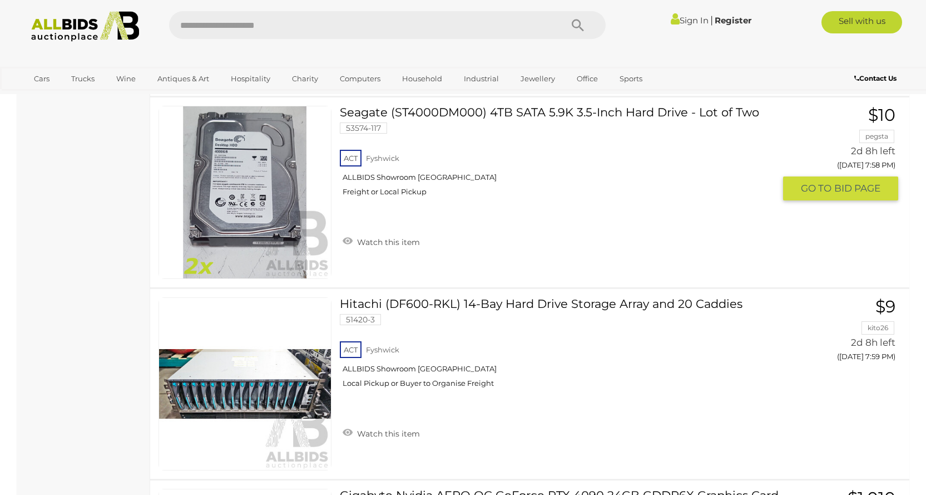
scroll to position [19024, 0]
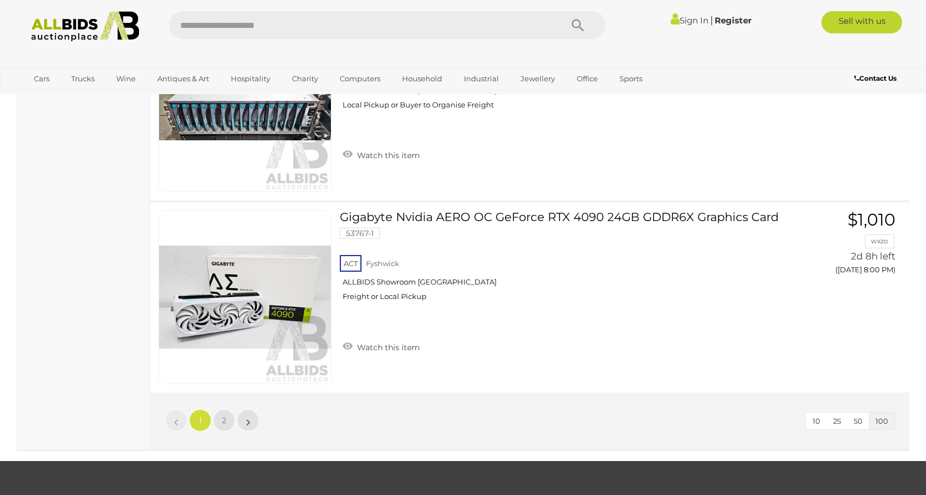
click at [248, 418] on li "»" at bounding box center [249, 420] width 22 height 22
click at [250, 423] on li "»" at bounding box center [249, 420] width 22 height 22
click at [229, 426] on link "2" at bounding box center [224, 420] width 22 height 22
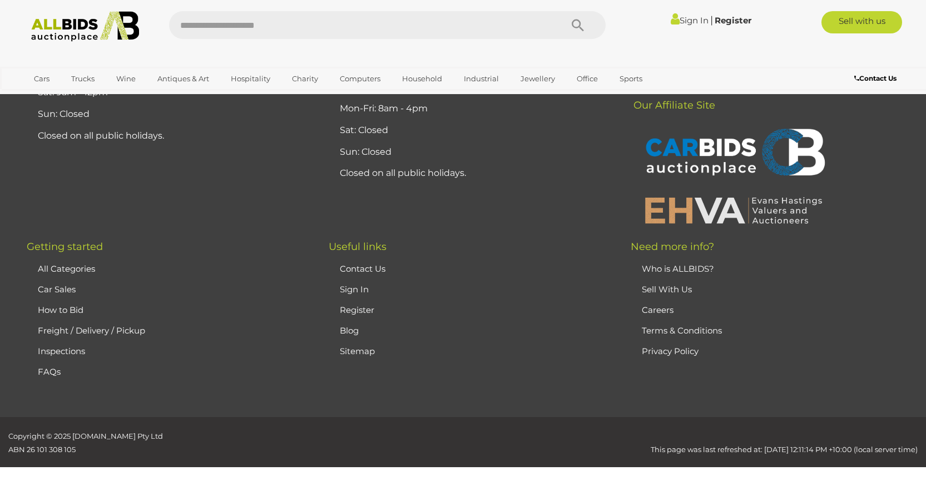
scroll to position [156, 0]
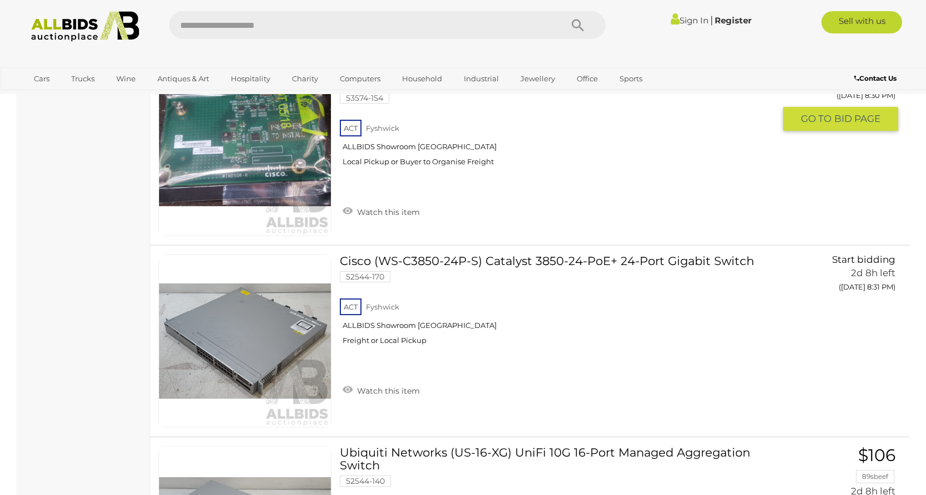
scroll to position [5329, 0]
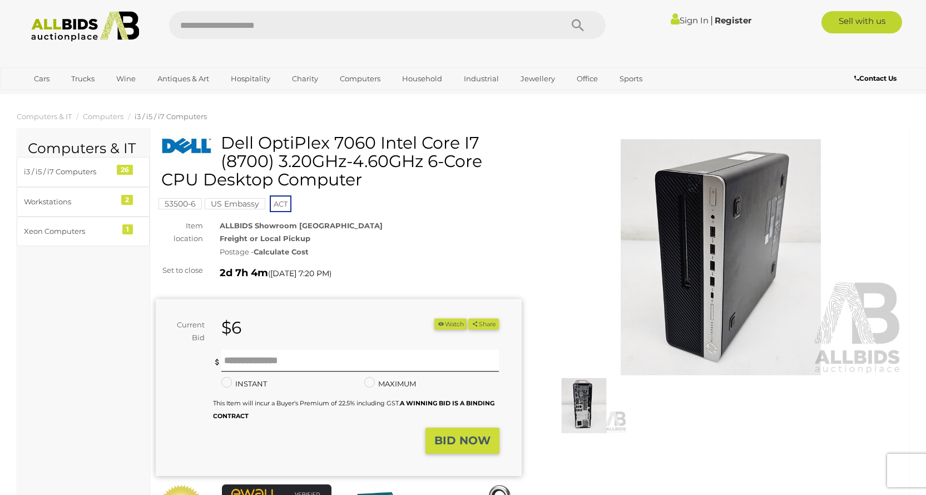
click at [748, 266] on img at bounding box center [721, 257] width 366 height 236
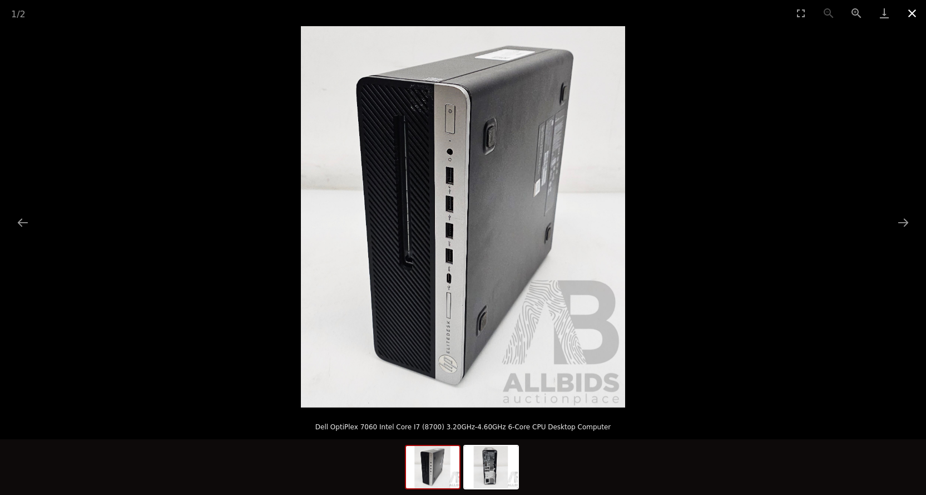
click at [917, 14] on button "Close gallery" at bounding box center [912, 13] width 28 height 26
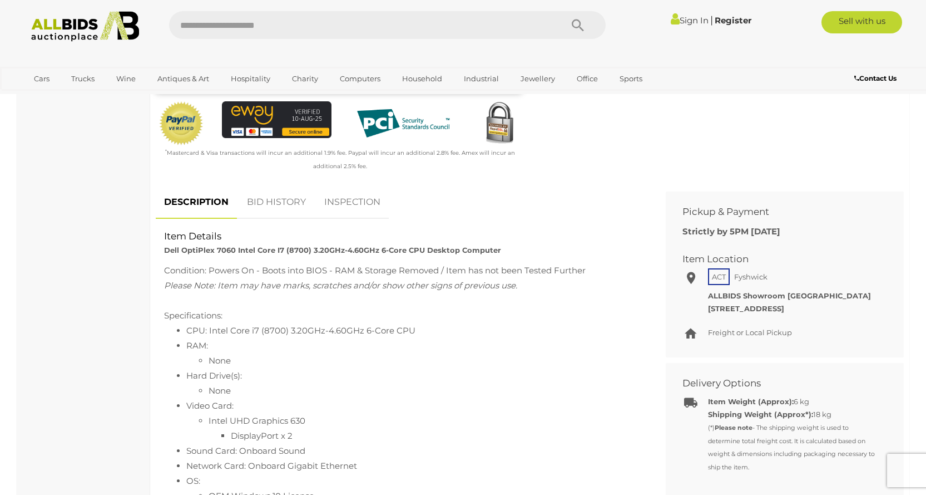
scroll to position [389, 0]
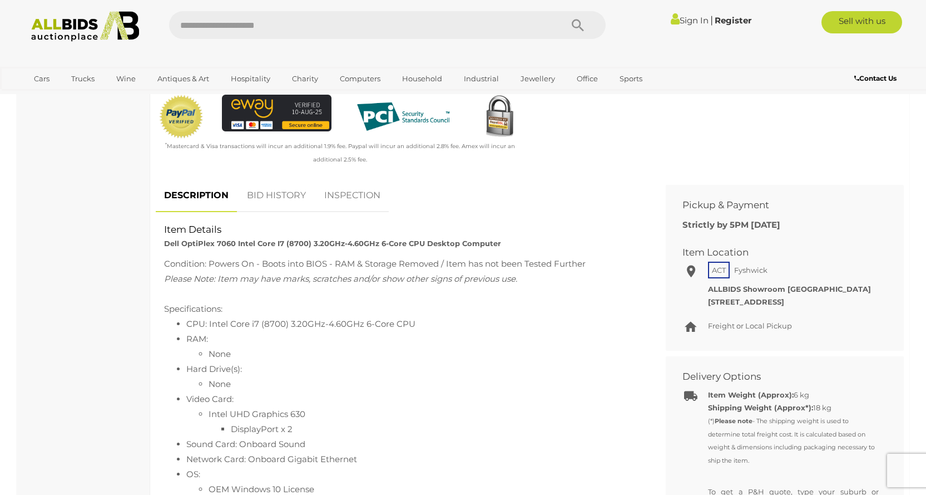
click at [275, 197] on link "BID HISTORY" at bounding box center [277, 195] width 76 height 33
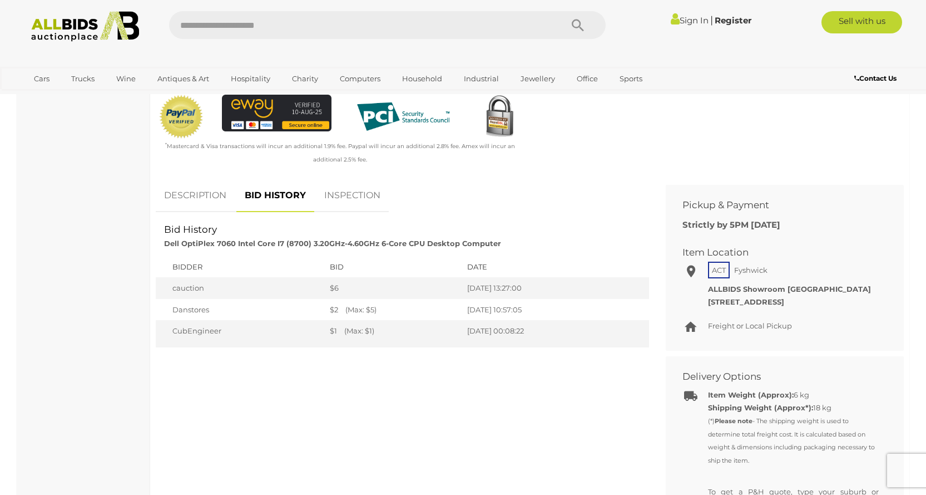
click at [212, 198] on link "DESCRIPTION" at bounding box center [195, 195] width 79 height 33
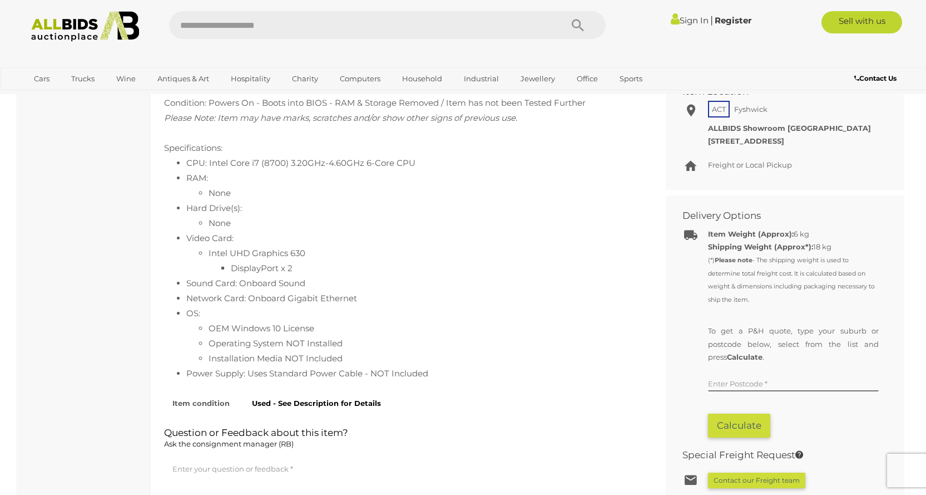
scroll to position [556, 0]
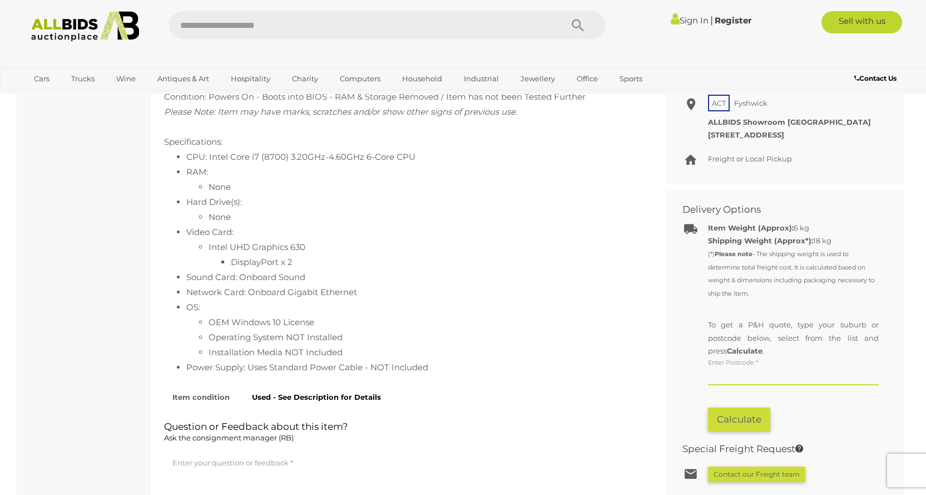
click at [760, 374] on input "text" at bounding box center [793, 376] width 171 height 17
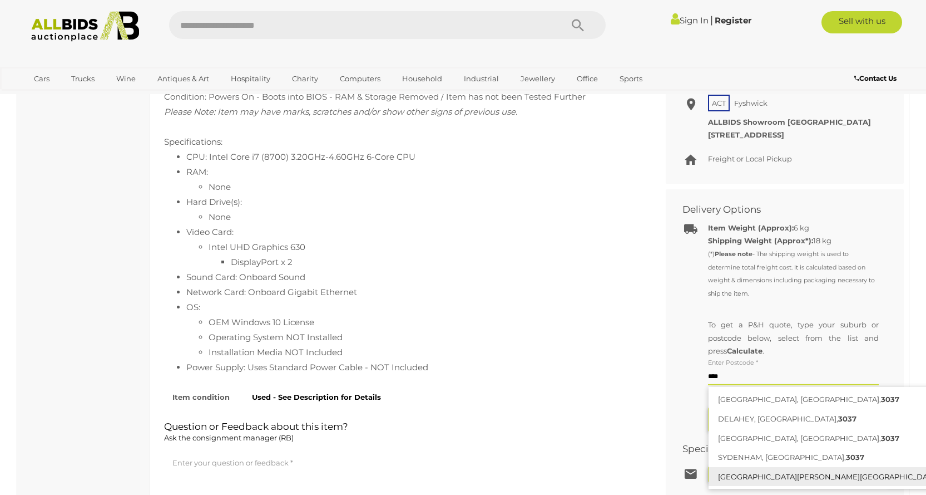
click at [799, 482] on link "[GEOGRAPHIC_DATA][PERSON_NAME][GEOGRAPHIC_DATA], 3037" at bounding box center [839, 476] width 260 height 19
type input "**********"
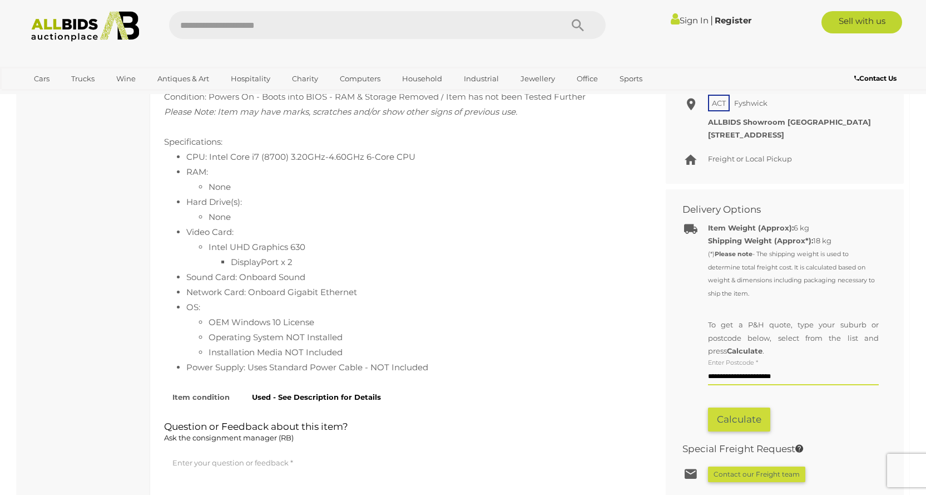
click at [748, 413] on button "Calculate" at bounding box center [739, 419] width 62 height 24
click at [743, 417] on button "Calculate" at bounding box center [739, 419] width 62 height 24
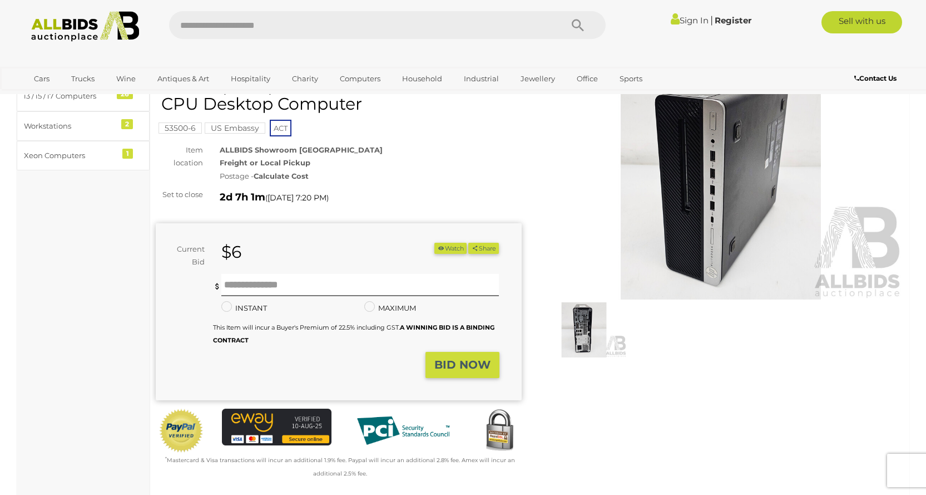
scroll to position [56, 0]
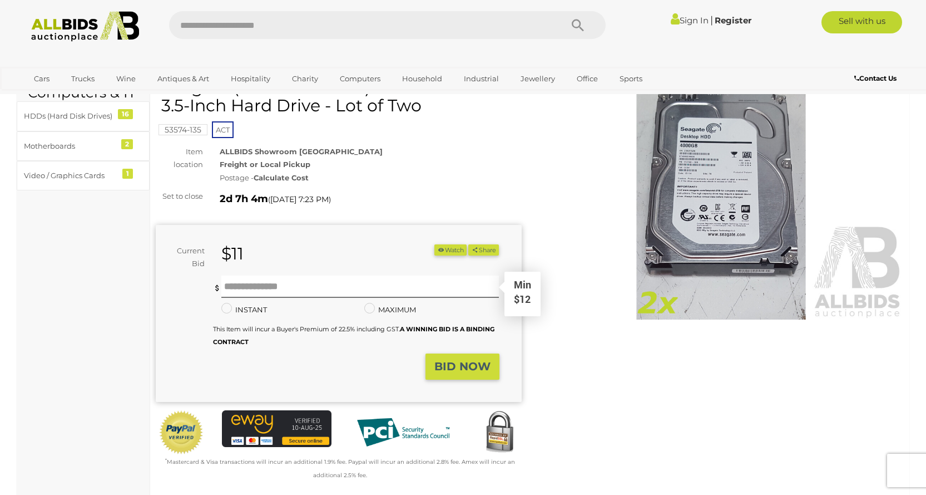
scroll to position [334, 0]
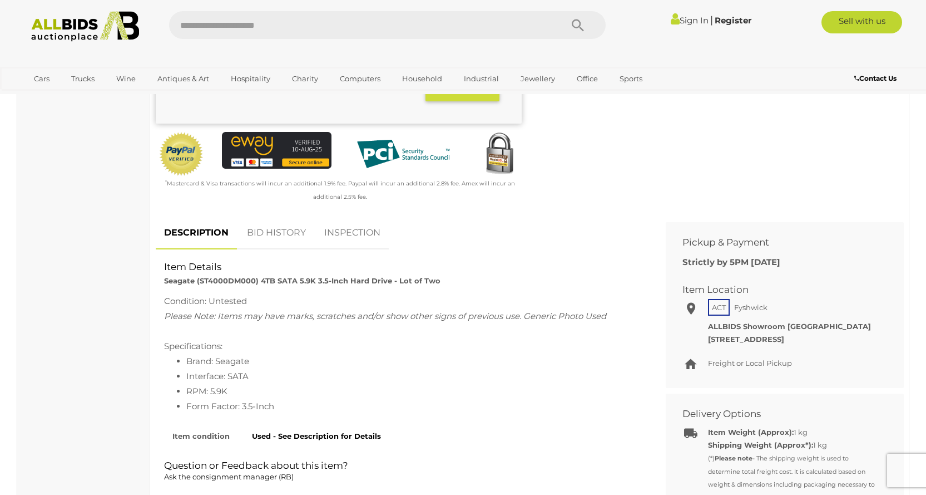
click at [276, 240] on link "BID HISTORY" at bounding box center [277, 232] width 76 height 33
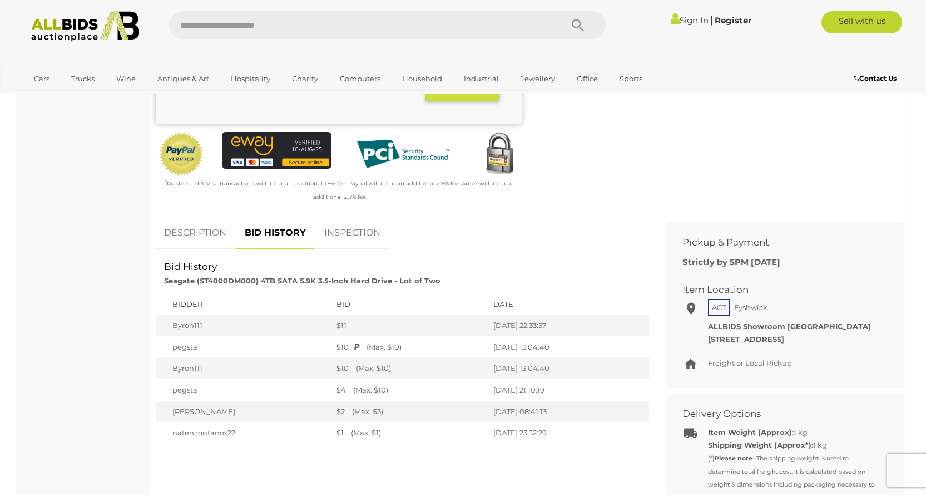
click at [199, 232] on link "DESCRIPTION" at bounding box center [195, 232] width 79 height 33
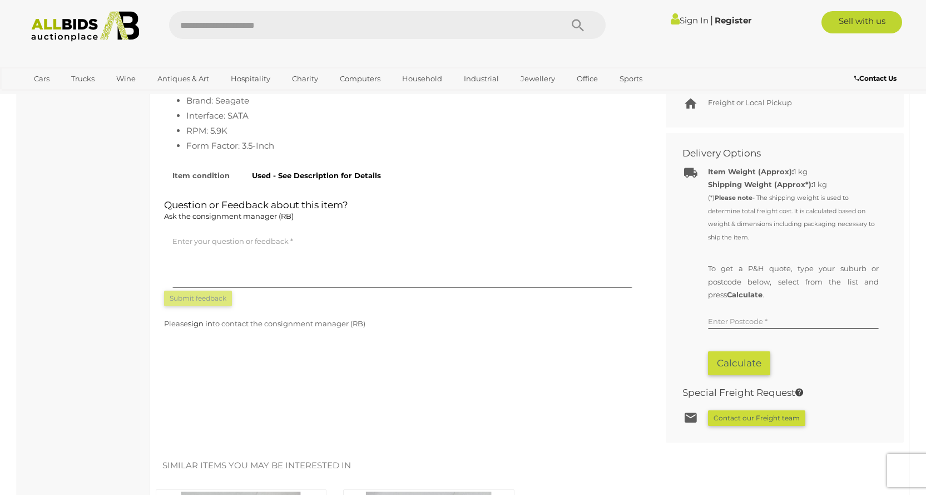
scroll to position [612, 0]
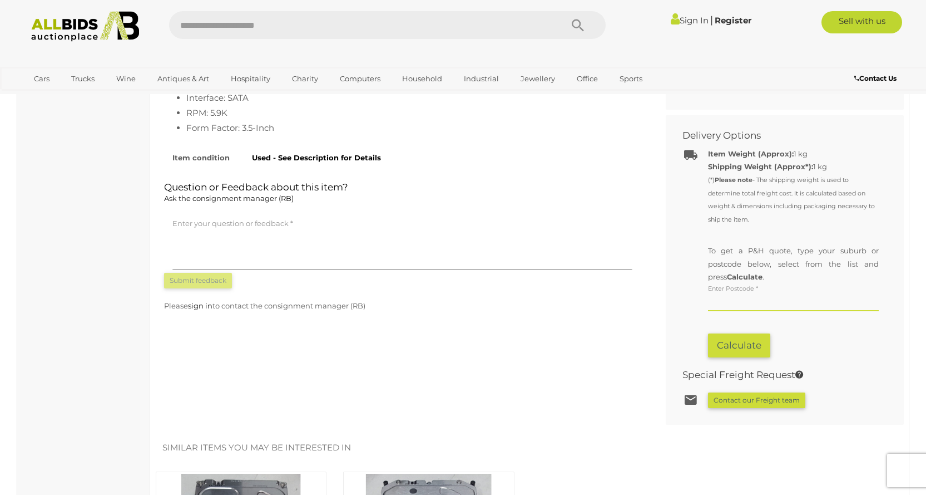
click at [749, 300] on input "text" at bounding box center [793, 302] width 171 height 17
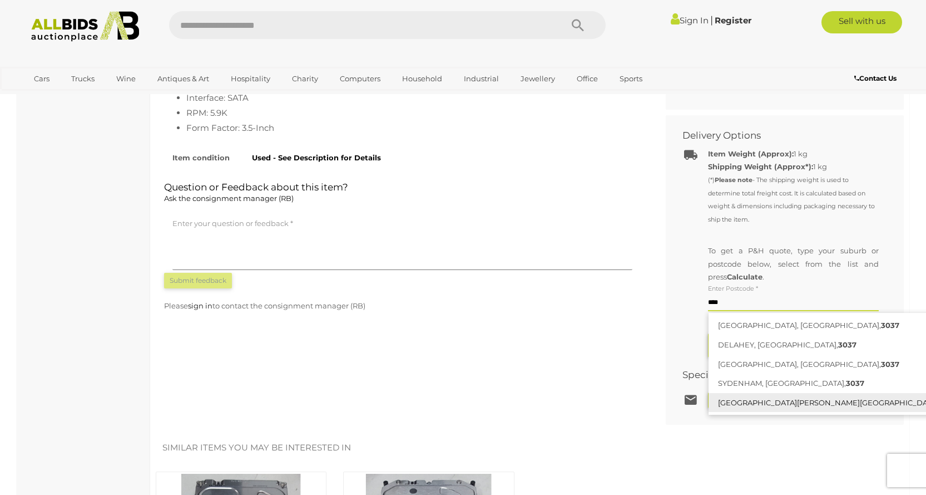
click at [752, 405] on link "TAYLORS HILL, VIC, 3037" at bounding box center [839, 402] width 260 height 19
type input "**********"
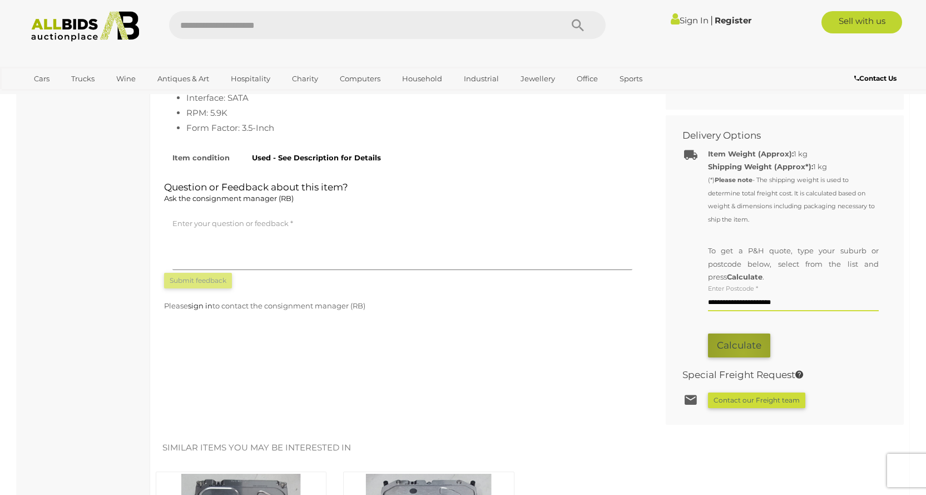
click at [744, 353] on button "Calculate" at bounding box center [739, 345] width 62 height 24
click at [736, 342] on button "Calculate" at bounding box center [739, 345] width 62 height 24
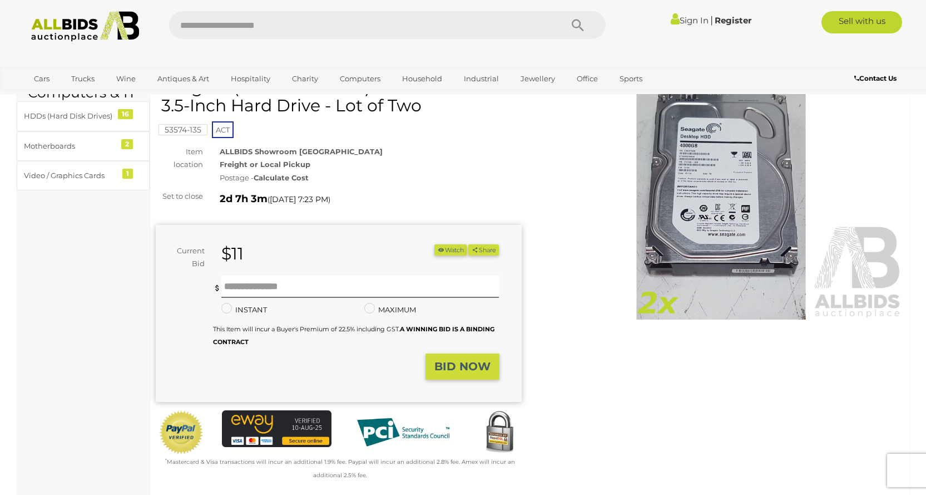
scroll to position [0, 0]
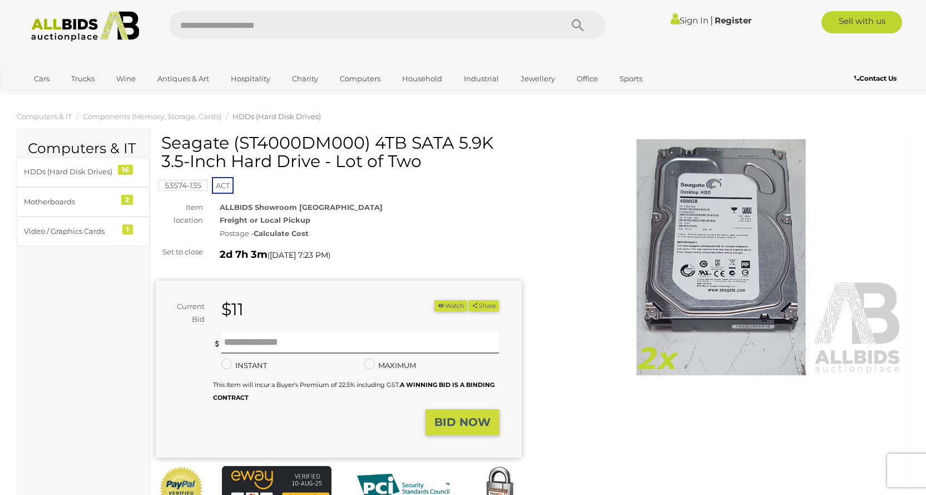
click at [750, 260] on img at bounding box center [721, 257] width 366 height 236
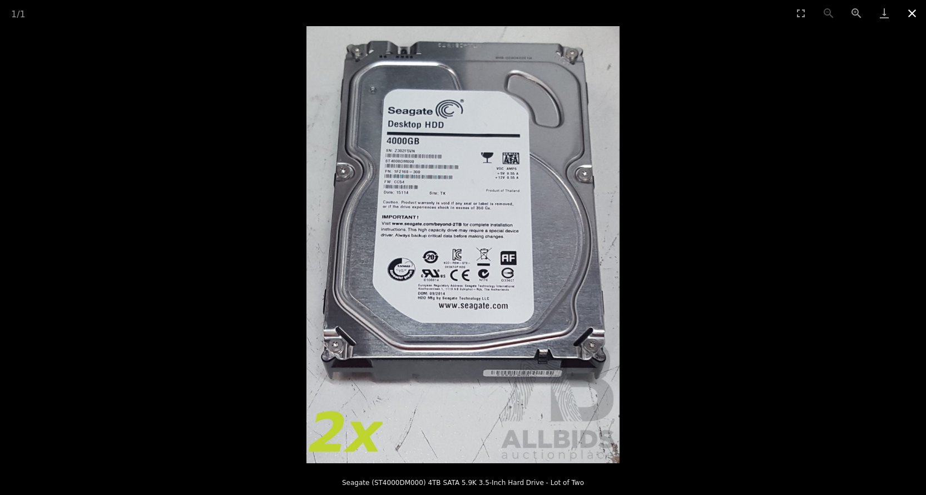
click at [922, 15] on button "Close gallery" at bounding box center [912, 13] width 28 height 26
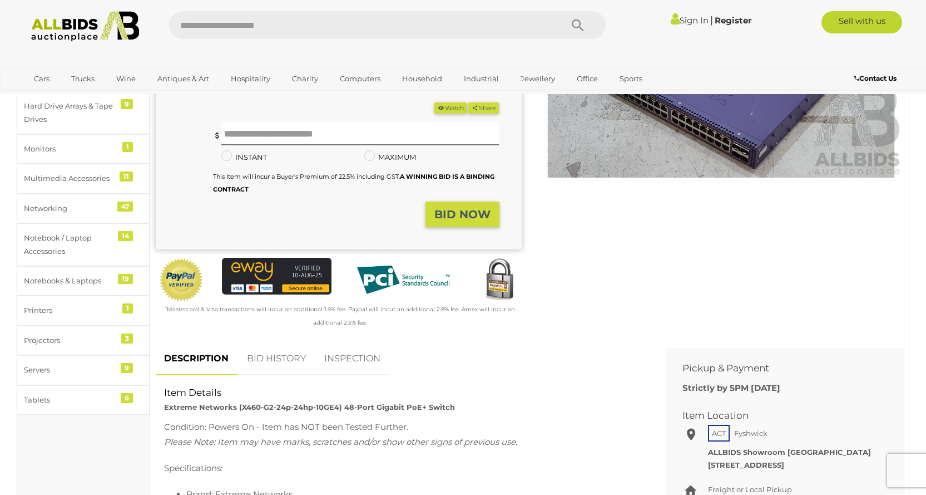
scroll to position [223, 0]
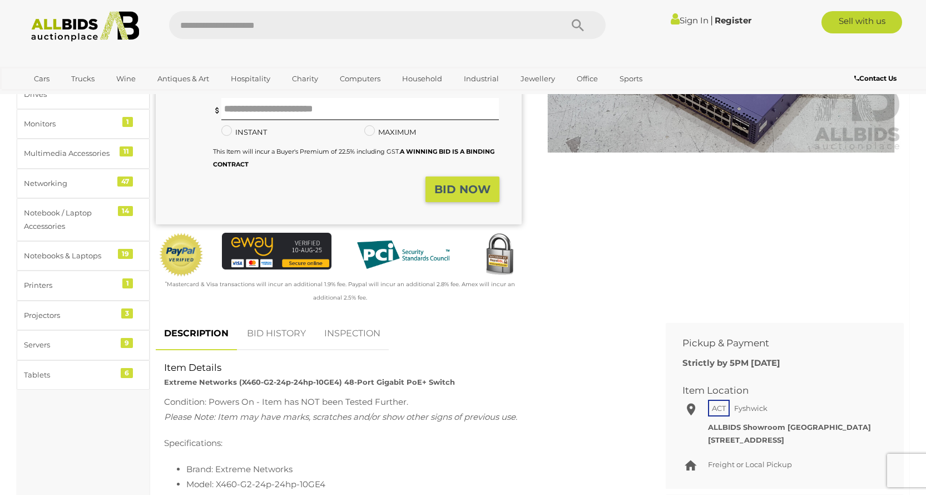
click at [269, 333] on link "BID HISTORY" at bounding box center [277, 333] width 76 height 33
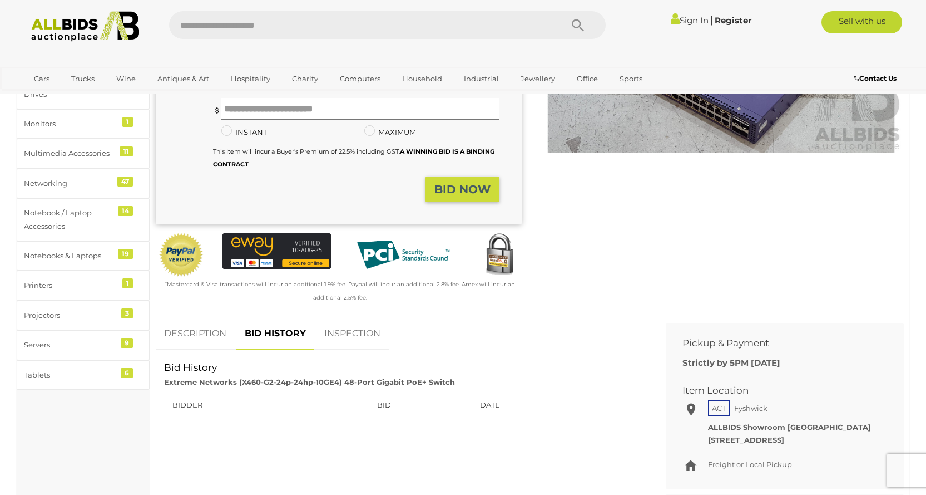
click at [218, 333] on link "DESCRIPTION" at bounding box center [195, 333] width 79 height 33
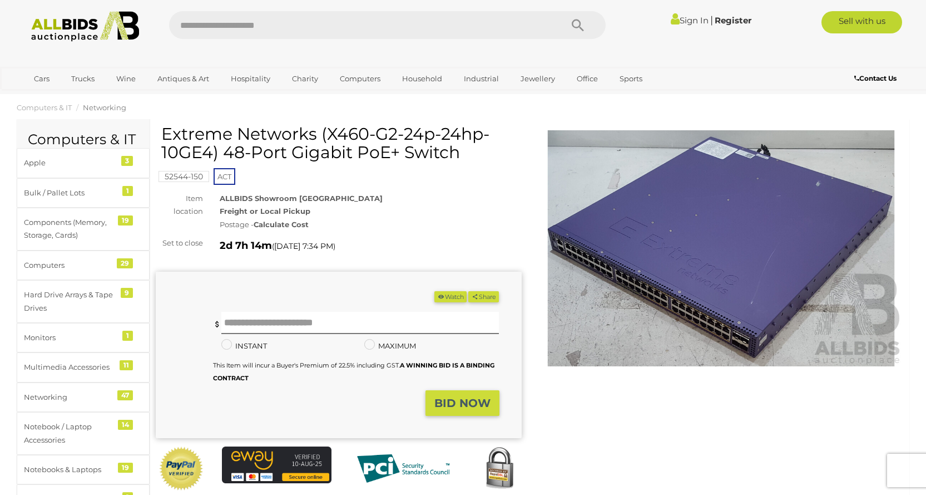
scroll to position [0, 0]
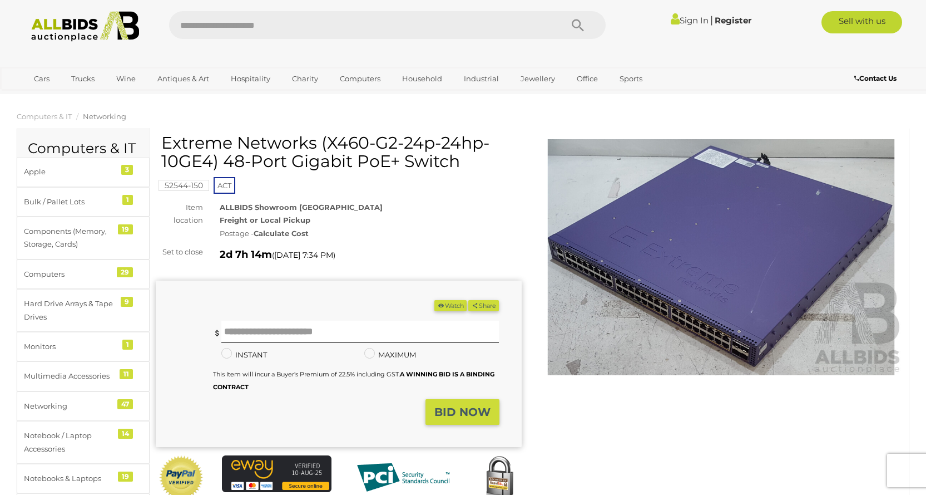
click at [679, 270] on img at bounding box center [721, 257] width 366 height 236
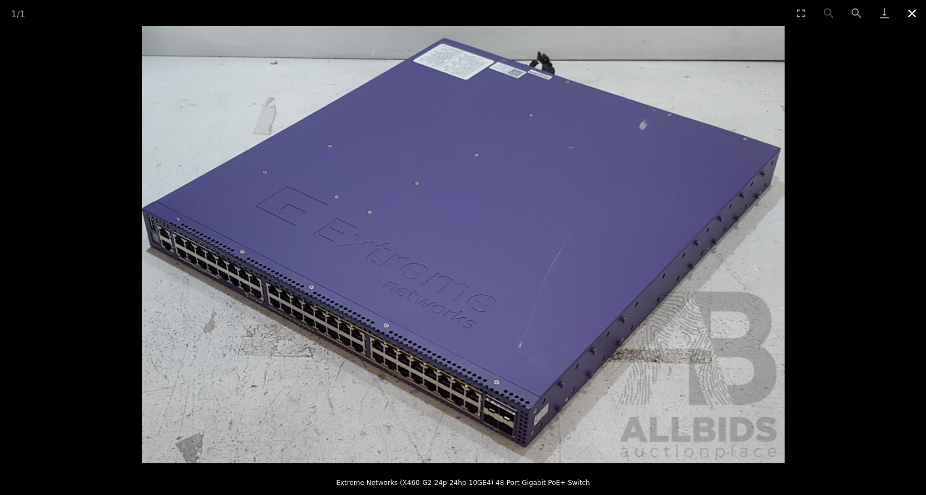
click at [920, 21] on button "Close gallery" at bounding box center [912, 13] width 28 height 26
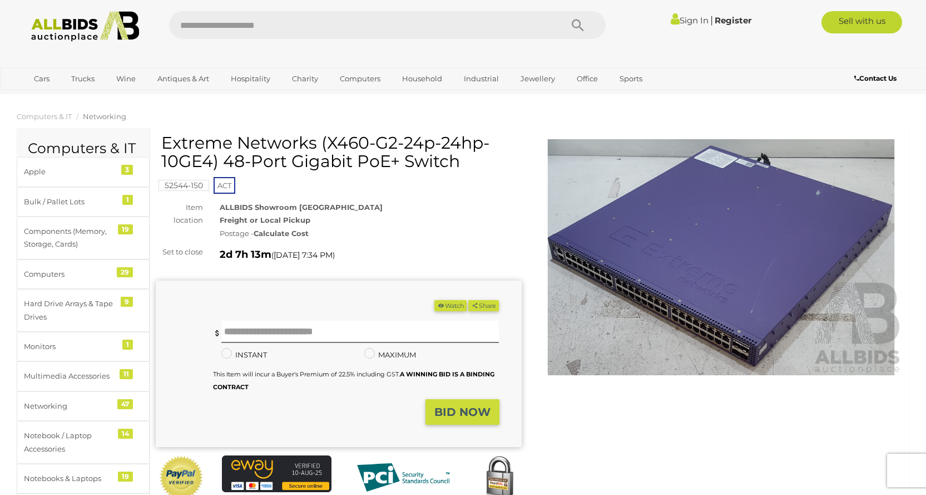
drag, startPoint x: 162, startPoint y: 144, endPoint x: 369, endPoint y: 140, distance: 207.0
click at [369, 140] on h1 "Extreme Networks (X460-G2-24p-24hp-10GE4) 48-Port Gigabit PoE+ Switch" at bounding box center [340, 152] width 358 height 37
copy h1 "Extreme Networks (X460"
click at [735, 349] on img at bounding box center [721, 257] width 366 height 236
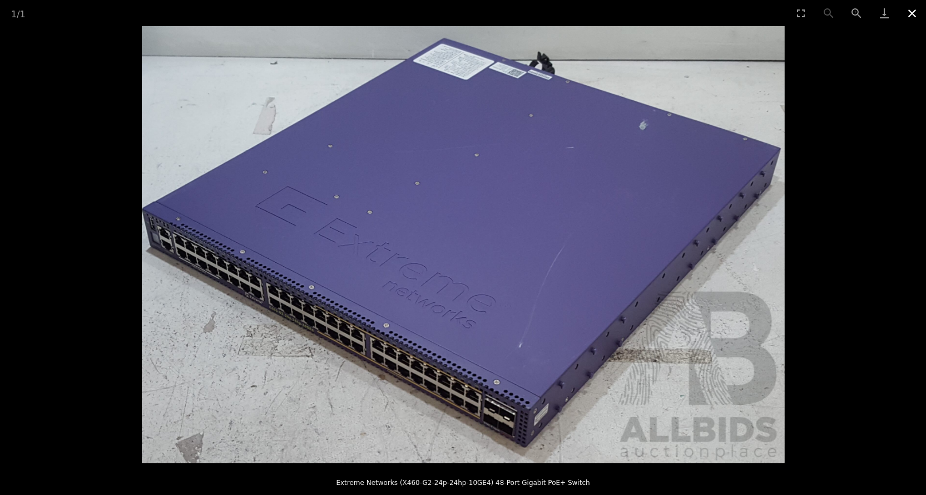
click at [908, 11] on button "Close gallery" at bounding box center [912, 13] width 28 height 26
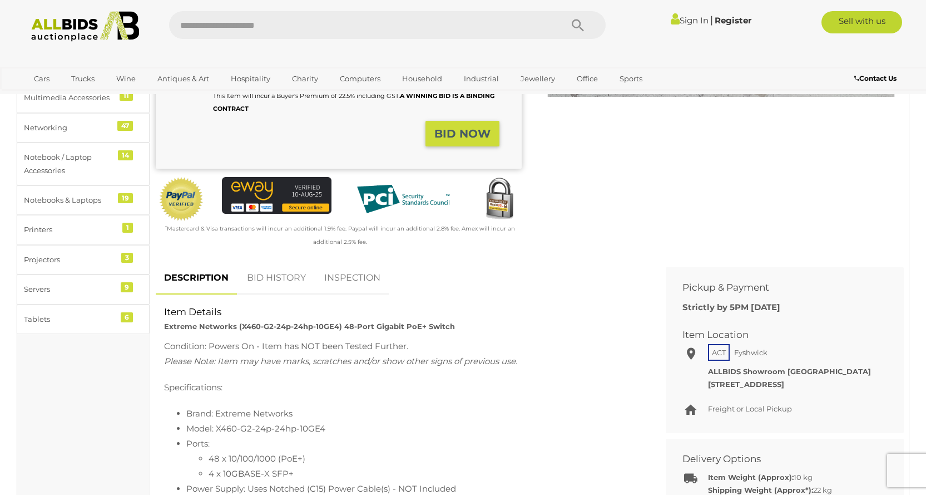
scroll to position [556, 0]
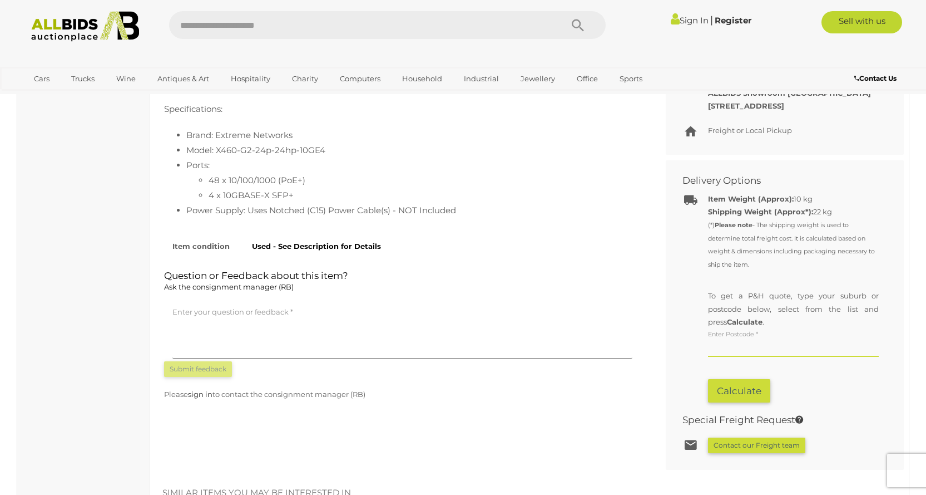
click at [772, 347] on input "text" at bounding box center [793, 348] width 171 height 17
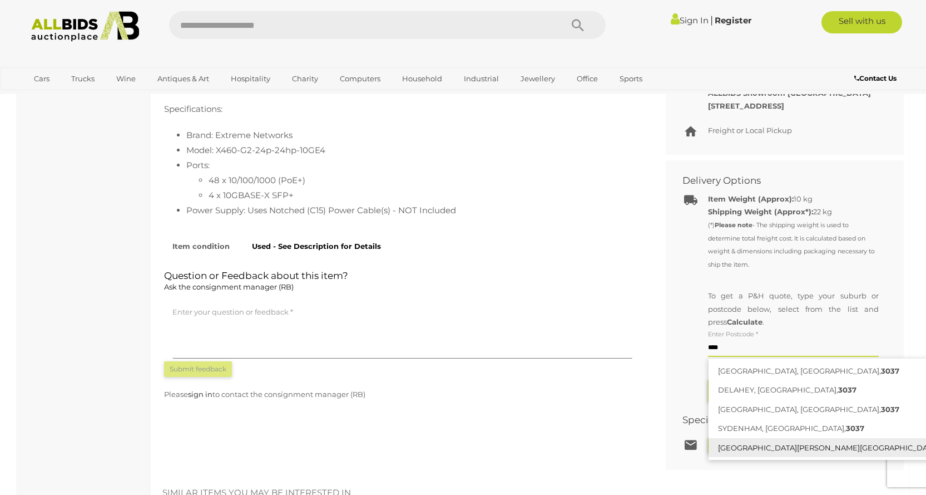
click at [764, 449] on link "TAYLORS HILL, VIC, 3037" at bounding box center [839, 447] width 260 height 19
type input "**********"
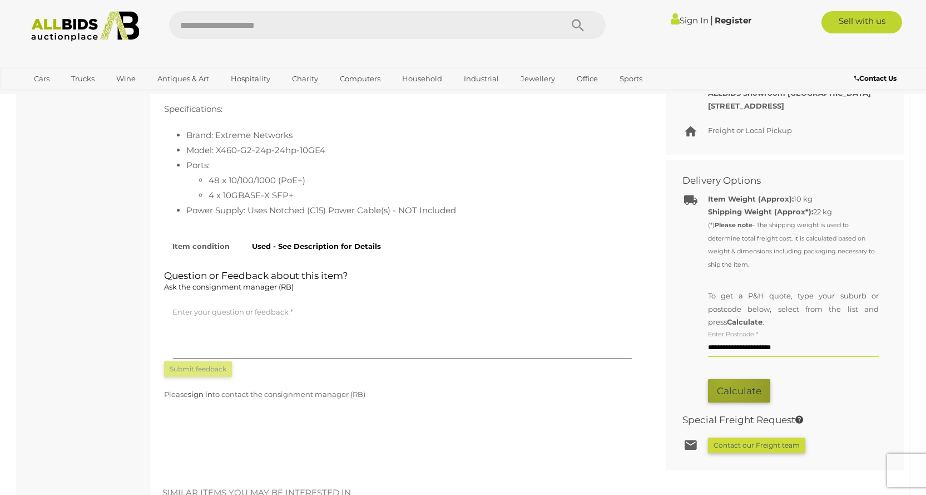
click at [725, 379] on button "Calculate" at bounding box center [739, 391] width 62 height 24
click at [730, 388] on button "Calculate" at bounding box center [739, 391] width 62 height 24
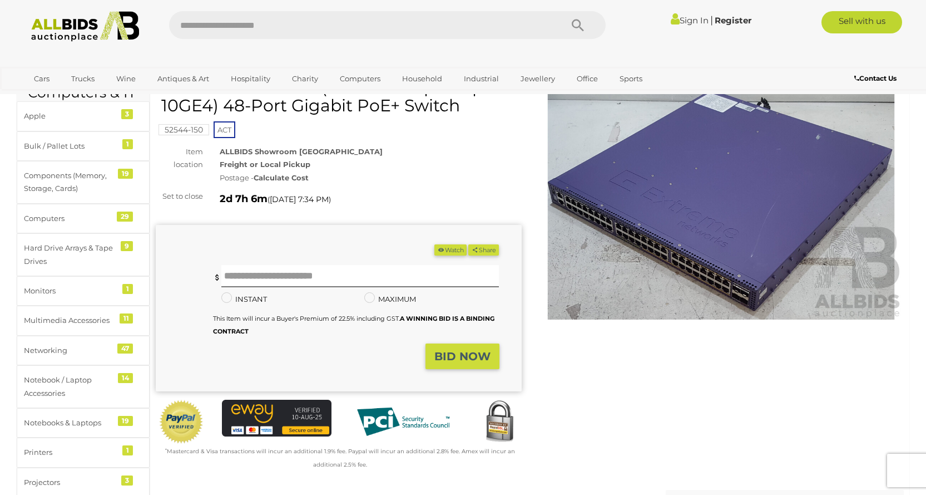
scroll to position [0, 0]
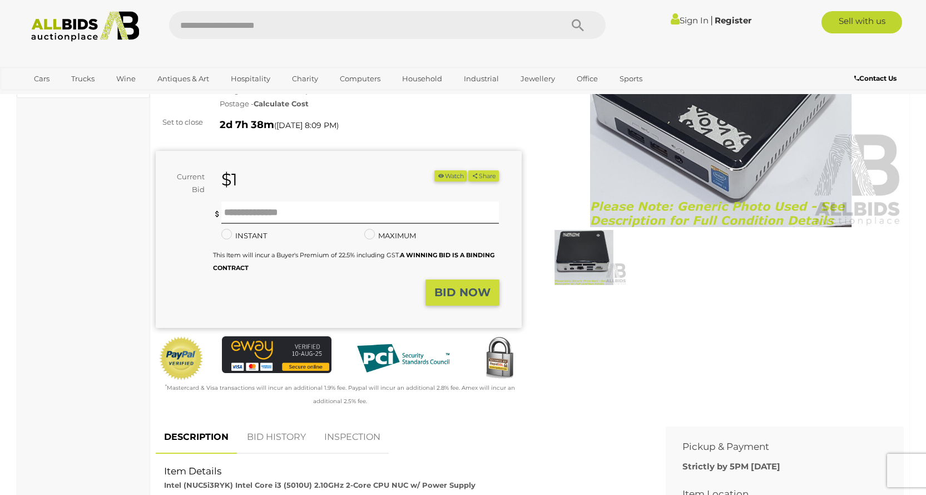
scroll to position [389, 0]
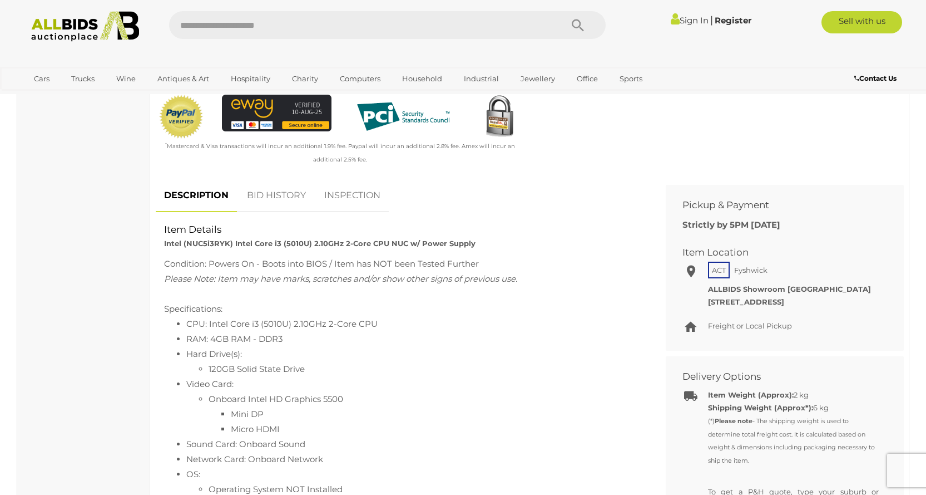
click at [281, 193] on link "BID HISTORY" at bounding box center [277, 195] width 76 height 33
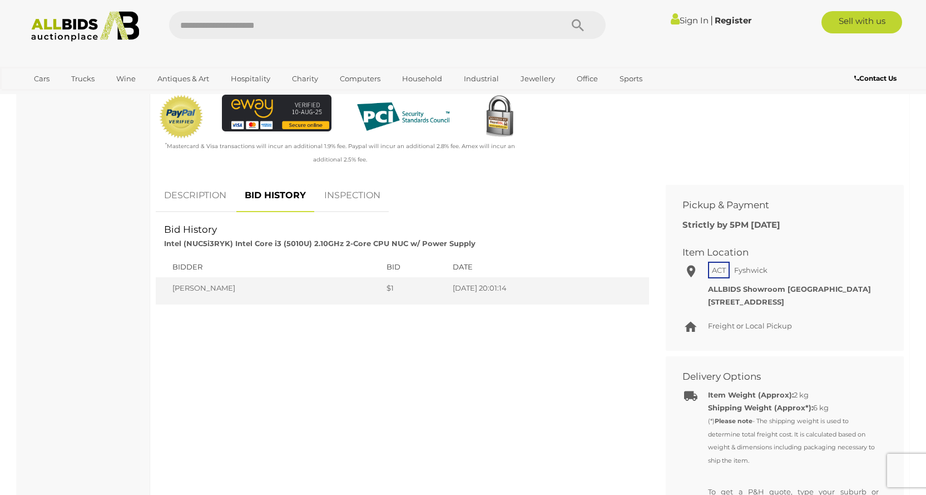
click at [209, 205] on link "DESCRIPTION" at bounding box center [195, 195] width 79 height 33
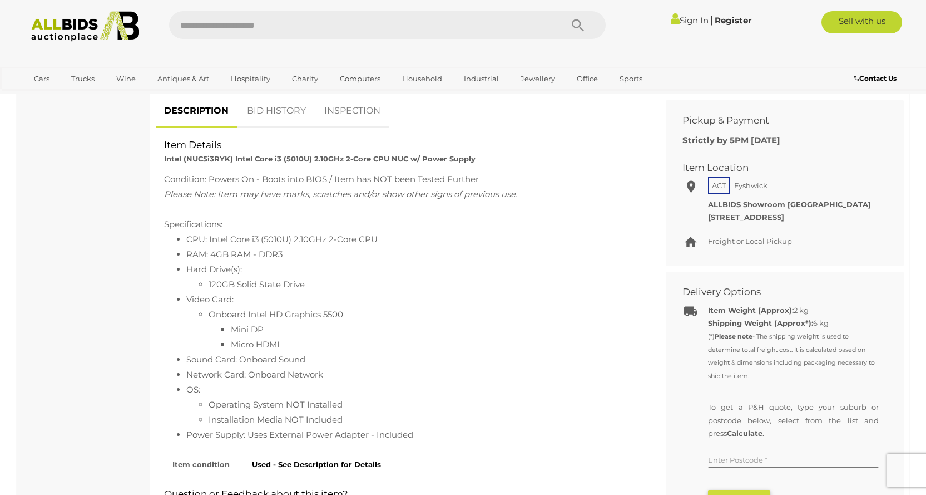
scroll to position [501, 0]
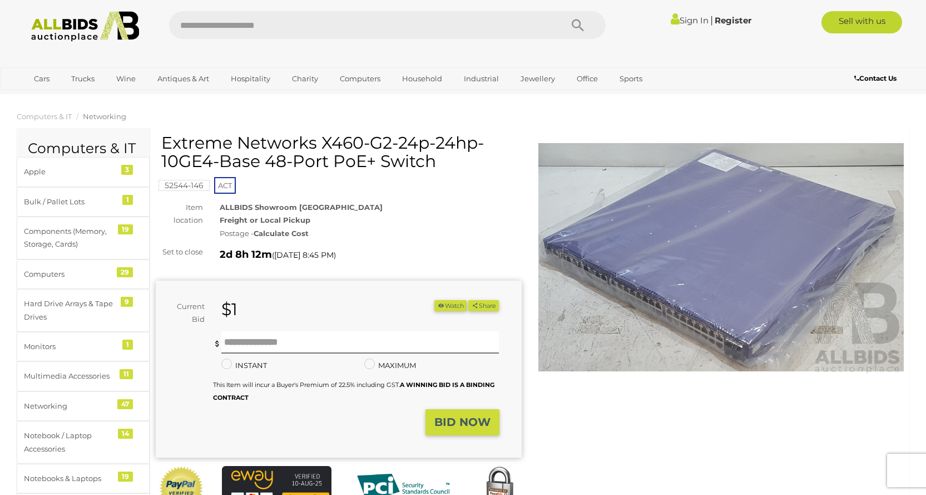
click at [669, 307] on img at bounding box center [721, 257] width 366 height 236
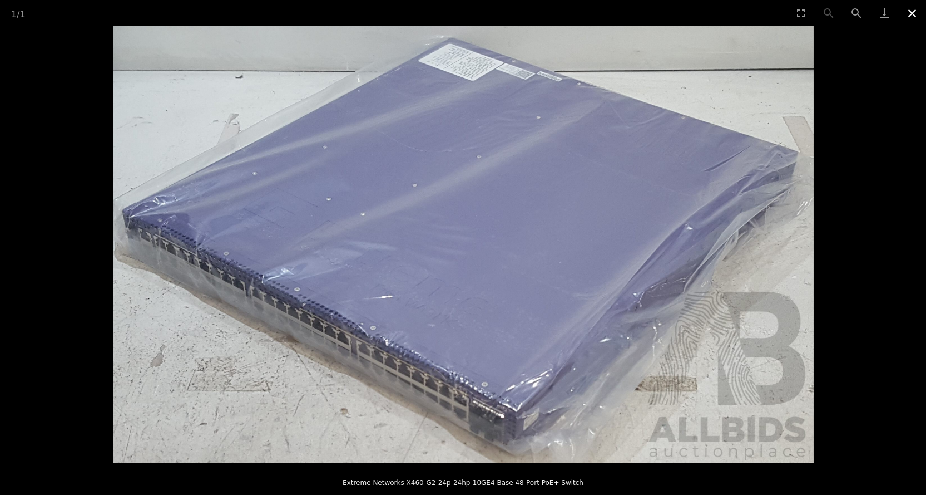
click at [909, 13] on button "Close gallery" at bounding box center [912, 13] width 28 height 26
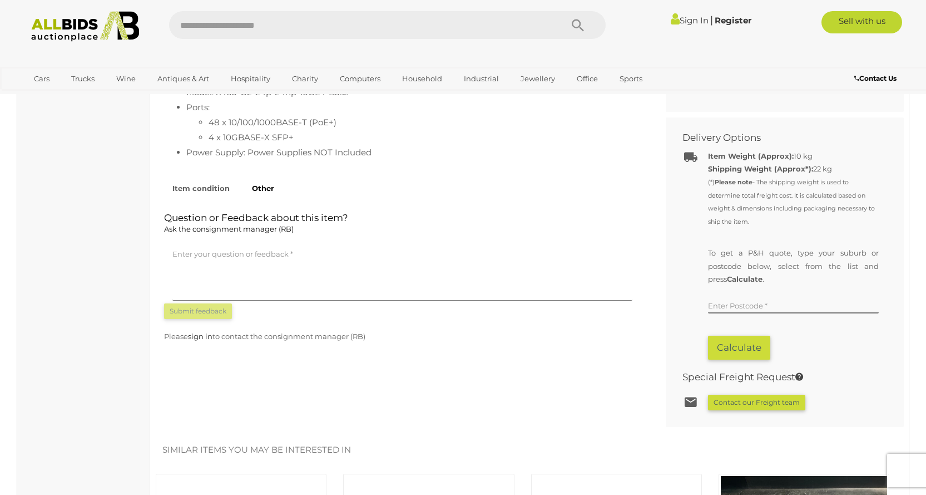
scroll to position [612, 0]
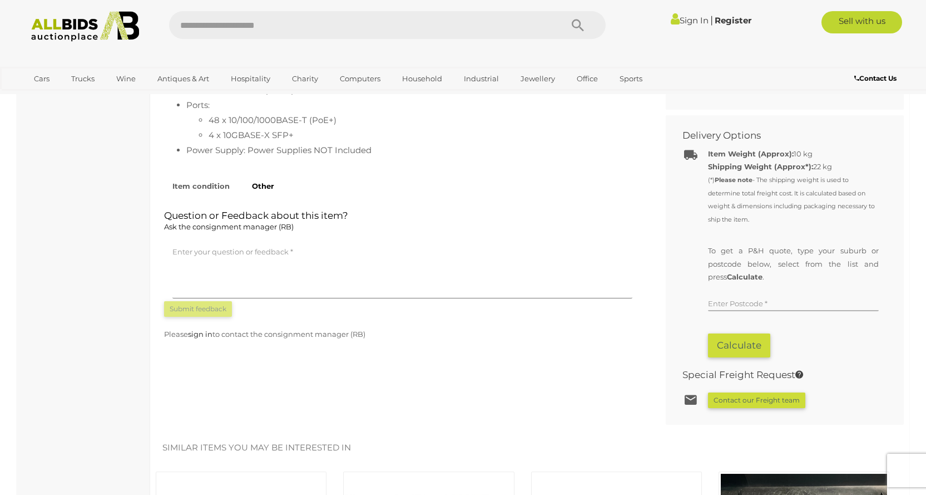
click at [754, 305] on input "text" at bounding box center [793, 302] width 171 height 17
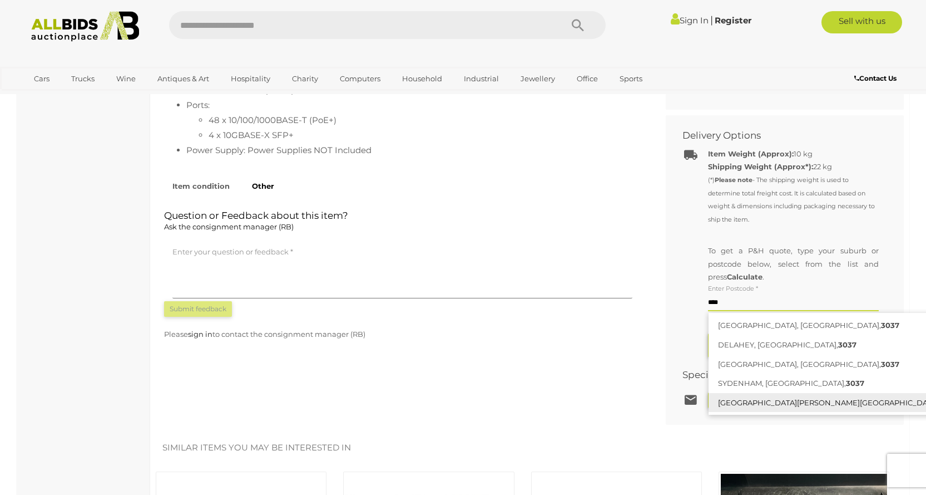
click at [770, 402] on link "TAYLORS HILL, VIC, 3037" at bounding box center [839, 402] width 260 height 19
type input "**********"
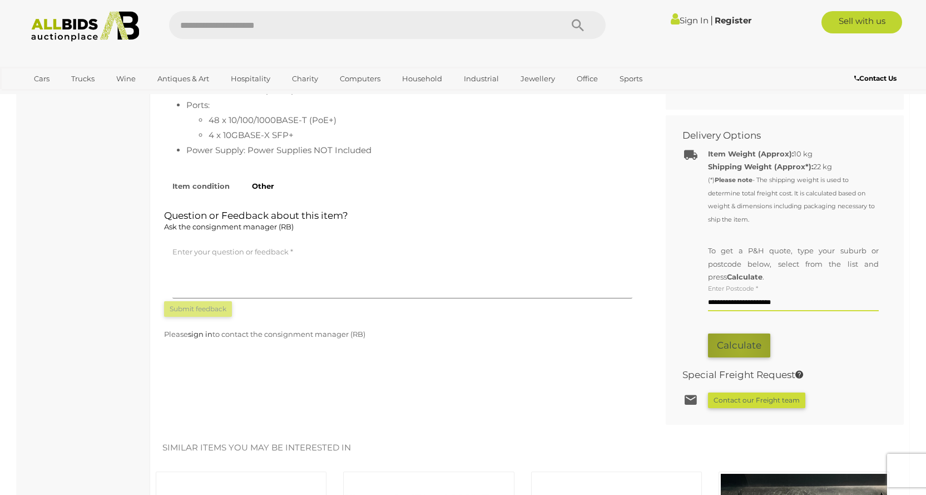
click at [741, 350] on button "Calculate" at bounding box center [739, 345] width 62 height 24
click at [736, 349] on button "Calculate" at bounding box center [739, 345] width 62 height 24
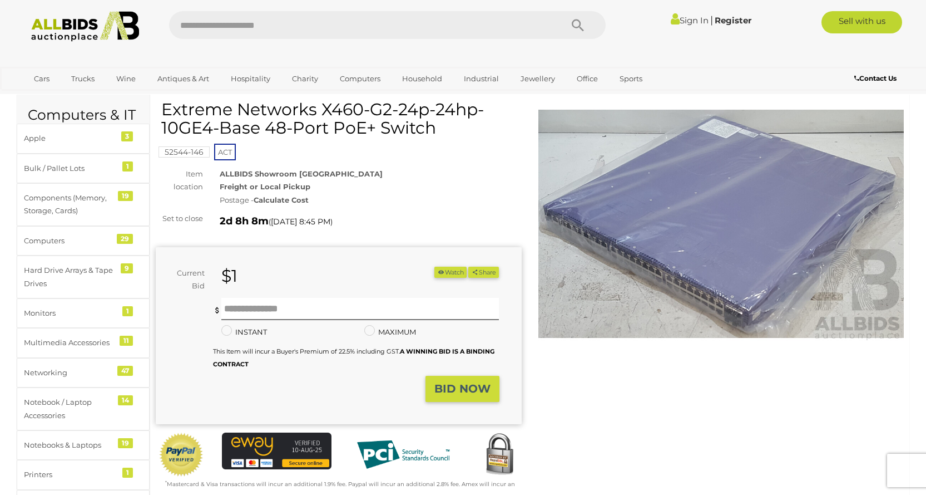
scroll to position [0, 0]
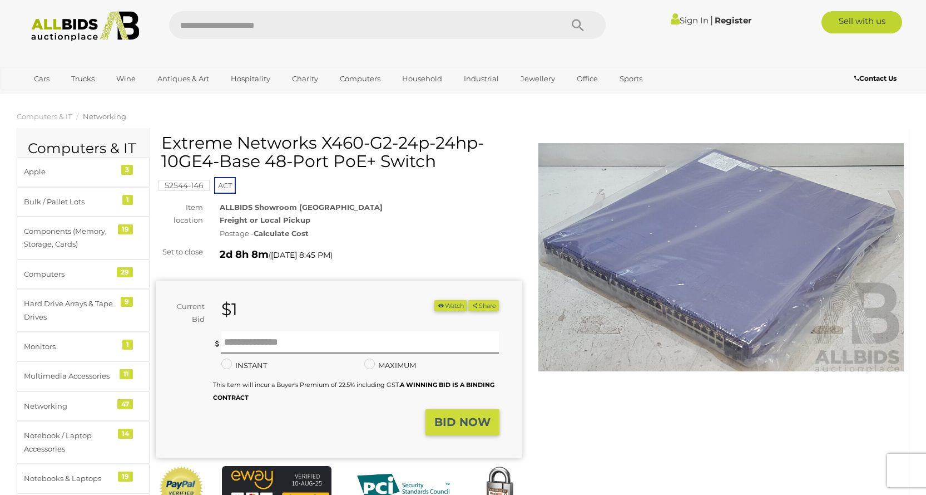
drag, startPoint x: 165, startPoint y: 145, endPoint x: 426, endPoint y: 144, distance: 261.5
click at [426, 144] on h1 "Extreme Networks X460-G2-24p-24hp-10GE4-Base 48-Port PoE+ Switch" at bounding box center [340, 152] width 358 height 37
copy h1 "Extreme Networks X460-G2-24p"
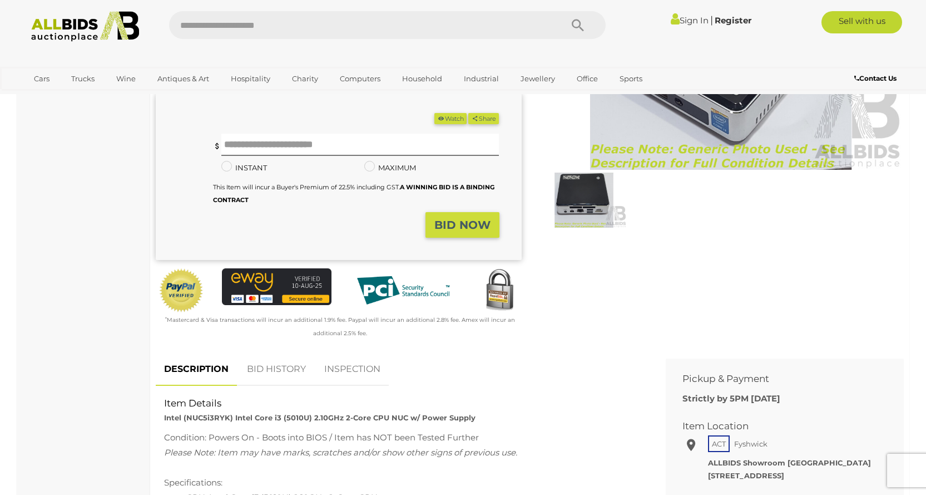
scroll to position [223, 0]
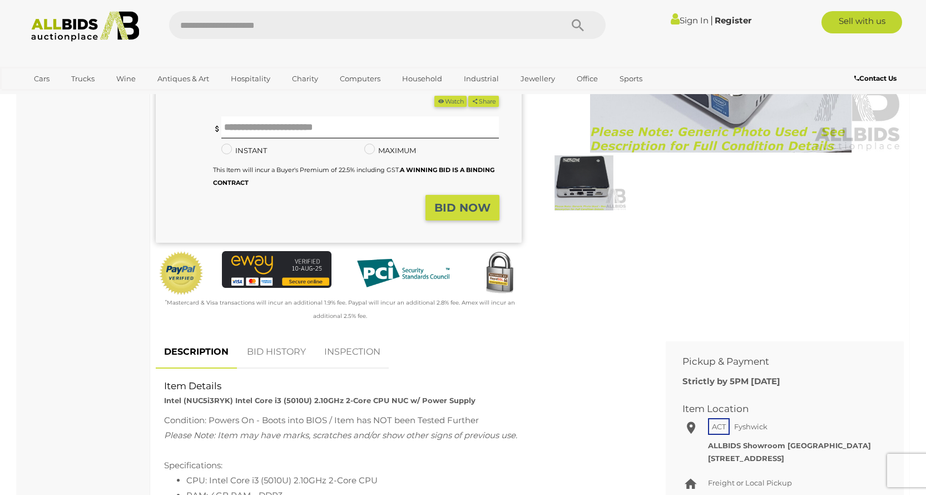
click at [266, 347] on link "BID HISTORY" at bounding box center [277, 351] width 76 height 33
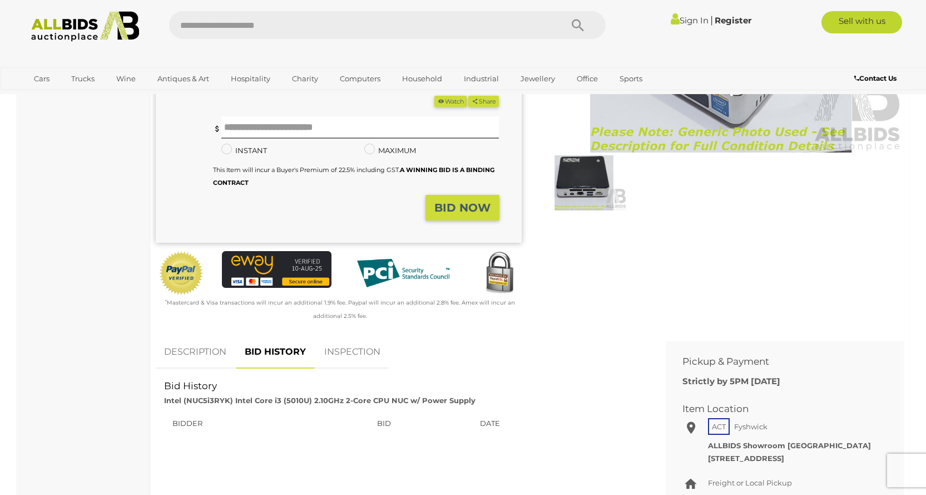
click at [197, 351] on link "DESCRIPTION" at bounding box center [195, 351] width 79 height 33
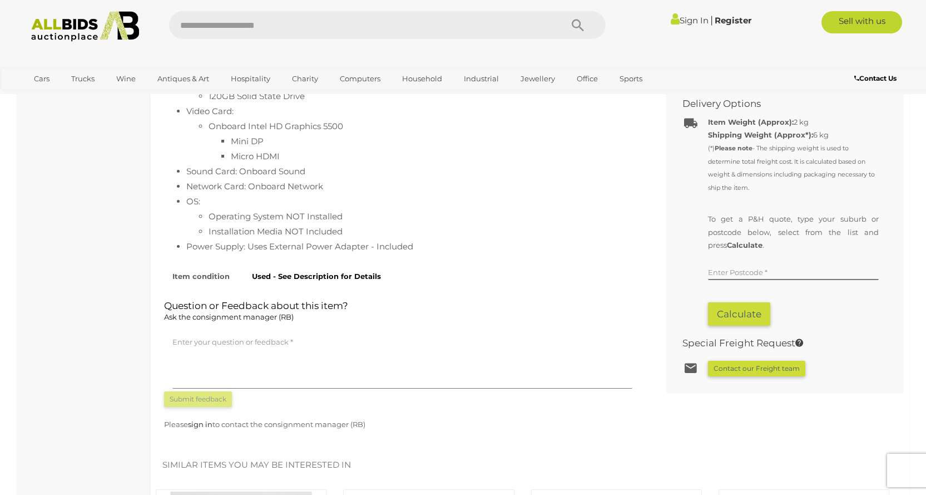
scroll to position [668, 0]
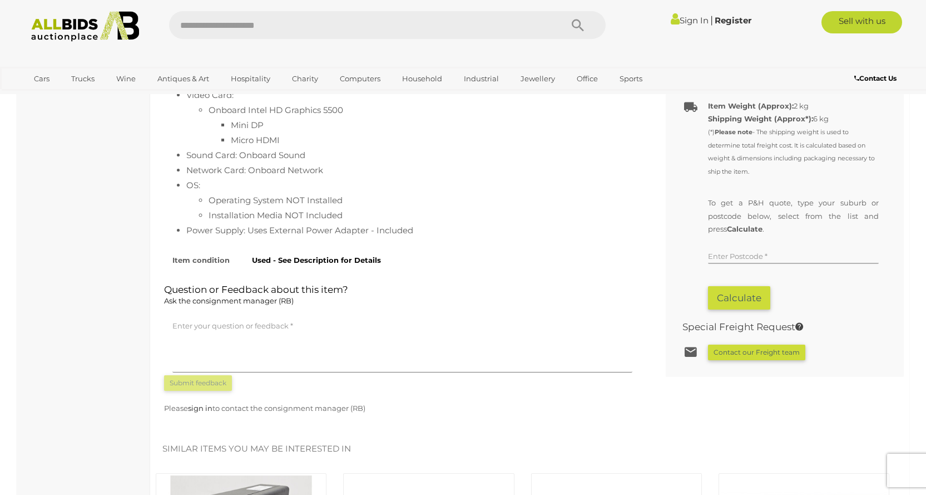
click at [737, 251] on input "text" at bounding box center [793, 255] width 171 height 17
type input "*"
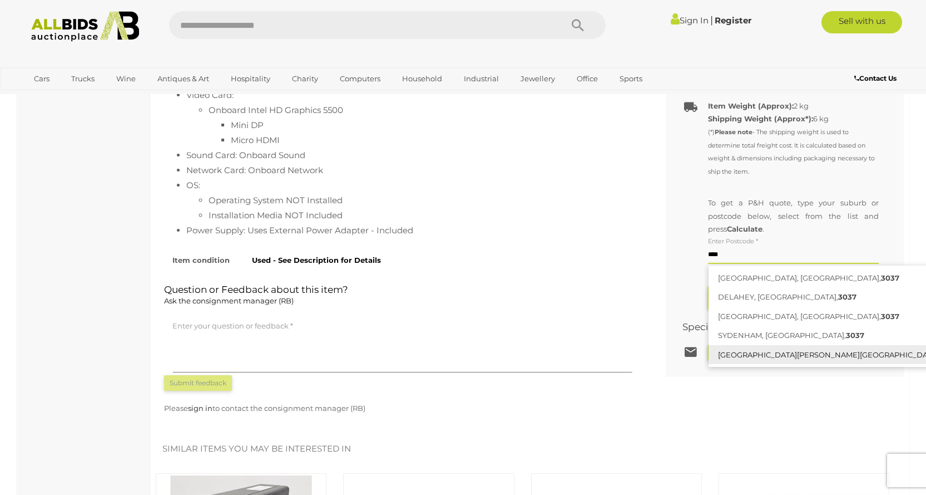
click at [760, 357] on link "TAYLORS HILL, VIC, 3037" at bounding box center [839, 354] width 260 height 19
type input "**********"
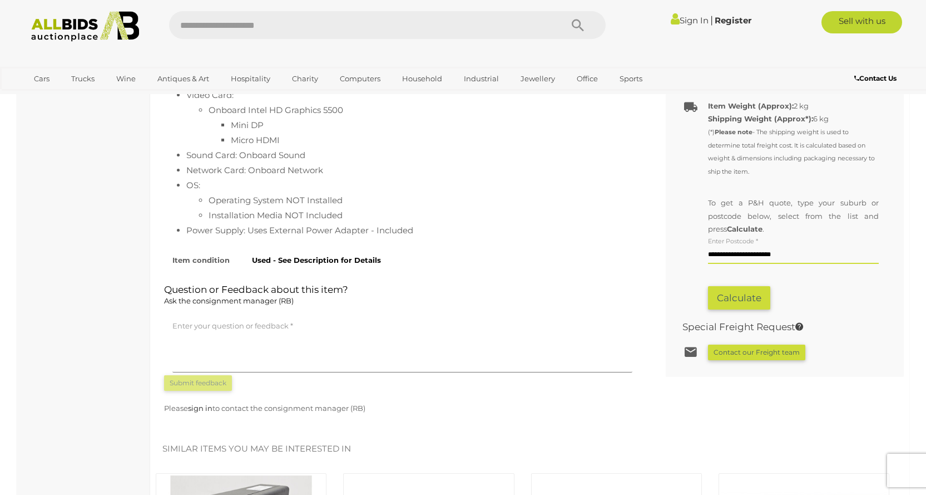
click at [729, 294] on button "Calculate" at bounding box center [739, 298] width 62 height 24
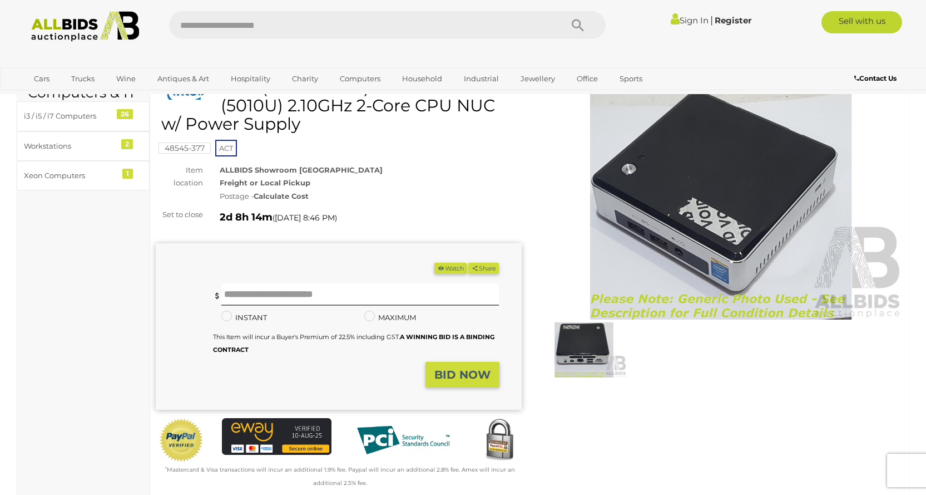
scroll to position [0, 0]
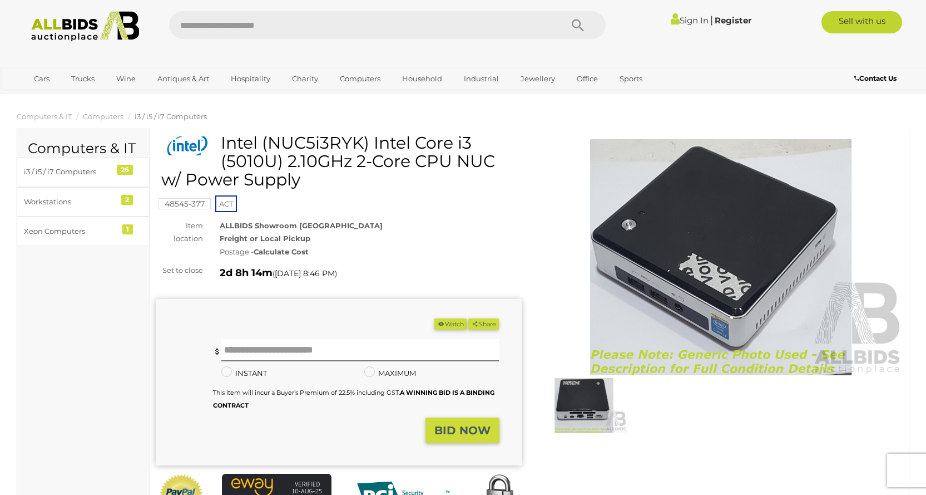
click at [651, 278] on img at bounding box center [721, 257] width 366 height 236
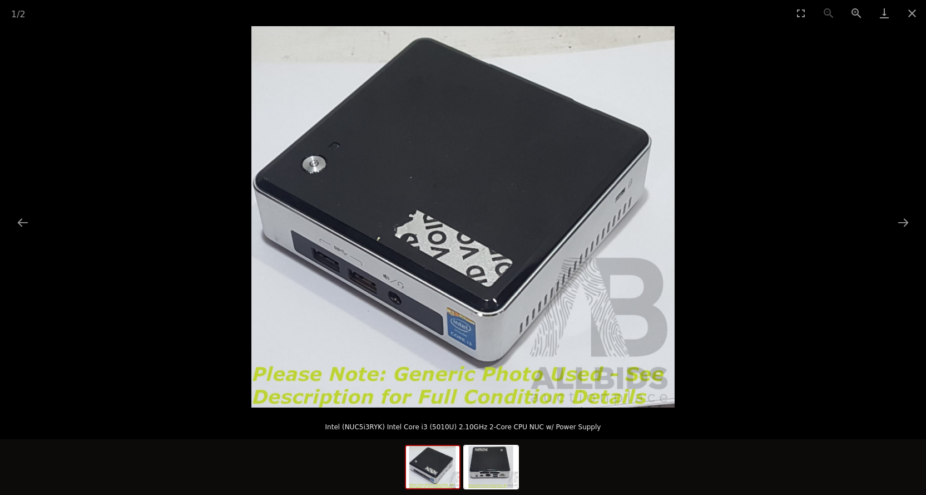
click at [369, 291] on img at bounding box center [462, 216] width 423 height 381
click at [469, 460] on img at bounding box center [490, 467] width 53 height 42
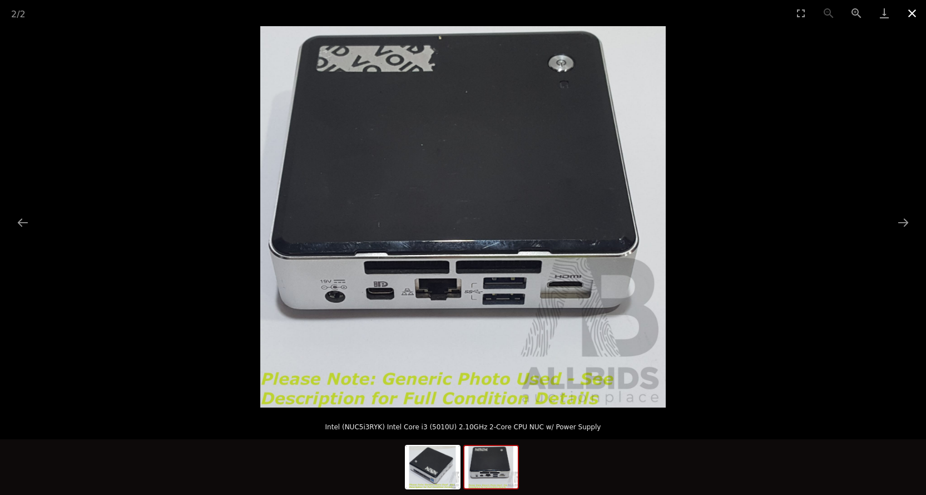
click at [912, 9] on button "Close gallery" at bounding box center [912, 13] width 28 height 26
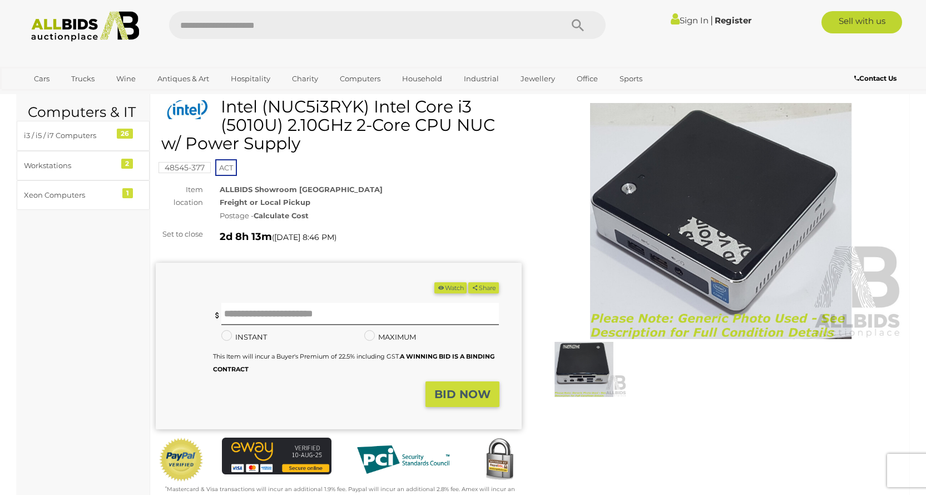
scroll to position [56, 0]
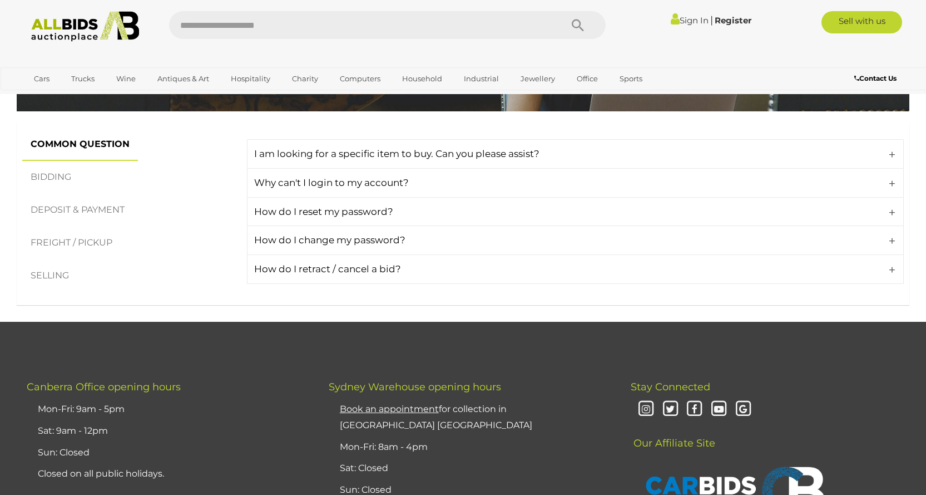
scroll to position [167, 0]
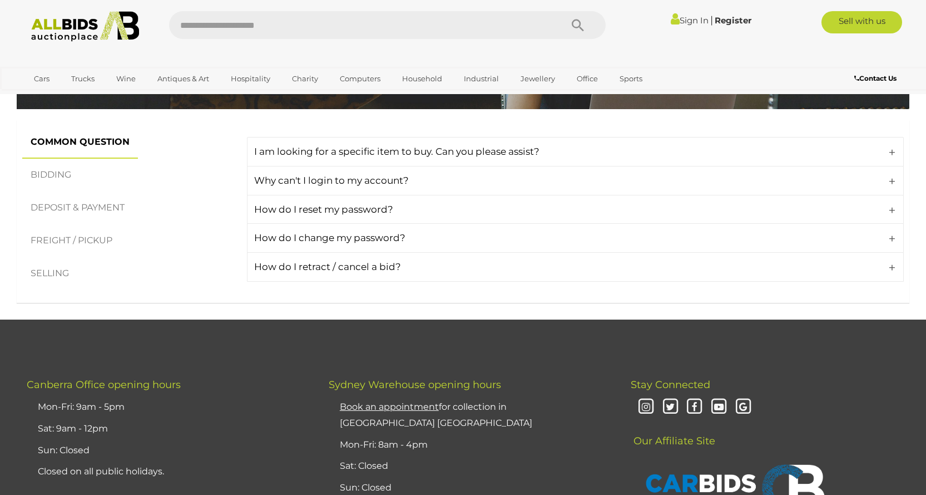
click at [67, 175] on link "BIDDING" at bounding box center [50, 175] width 57 height 33
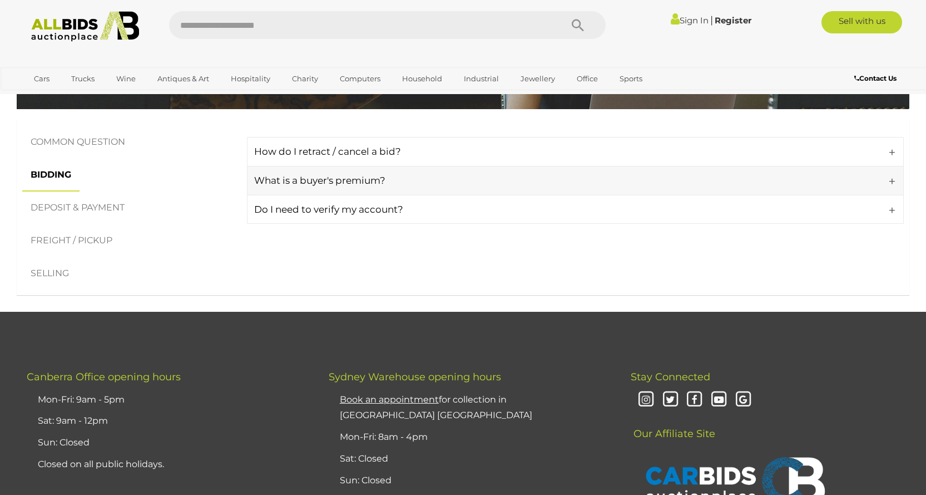
click at [297, 189] on link "What is a buyer's premium?" at bounding box center [575, 180] width 657 height 29
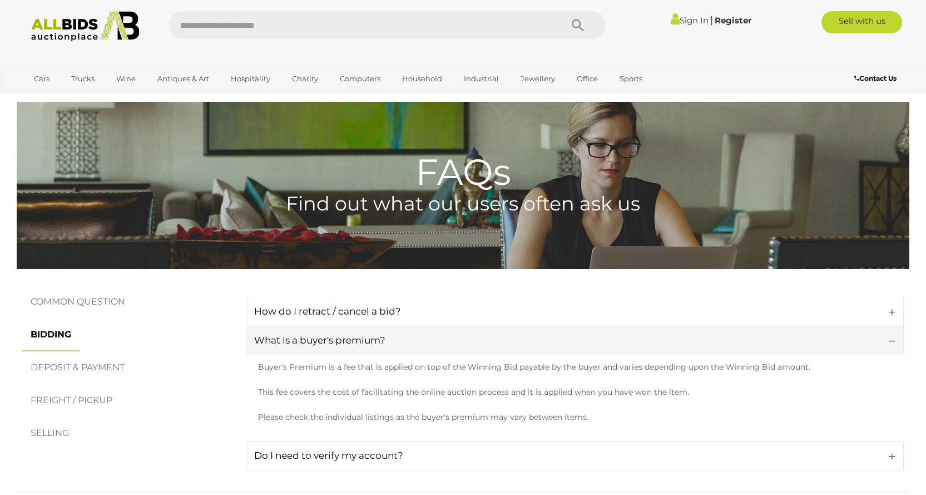
scroll to position [111, 0]
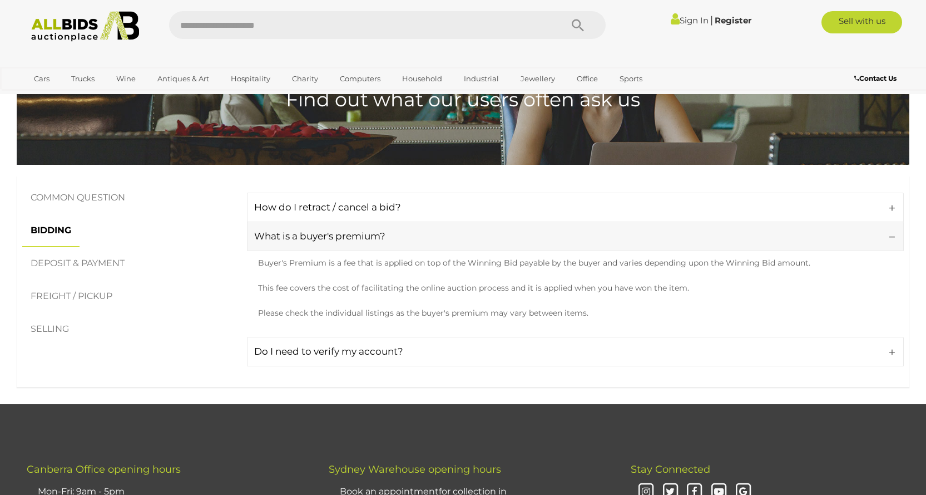
click at [320, 239] on h4 "What is a buyer's premium?" at bounding box center [573, 236] width 638 height 11
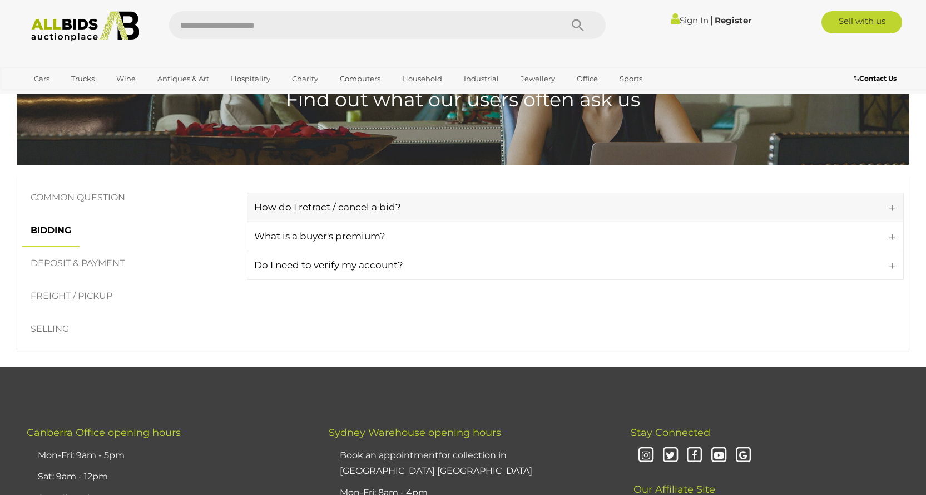
click at [296, 215] on link "How do I retract / cancel a bid?" at bounding box center [575, 206] width 657 height 29
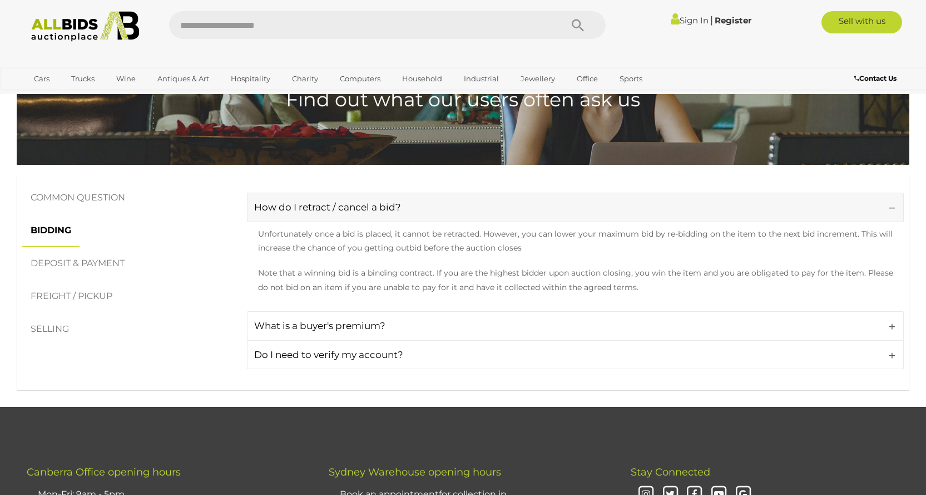
click at [296, 215] on link "How do I retract / cancel a bid?" at bounding box center [575, 206] width 657 height 29
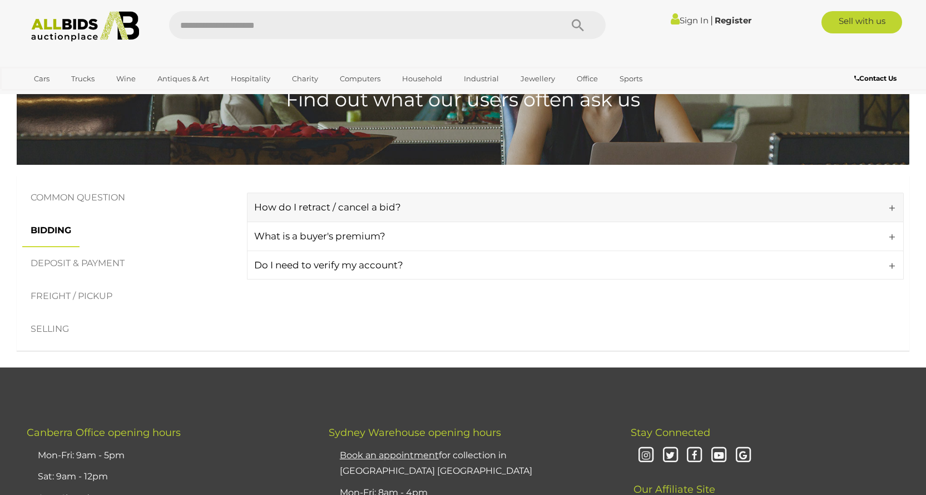
click at [296, 215] on link "How do I retract / cancel a bid?" at bounding box center [575, 206] width 657 height 29
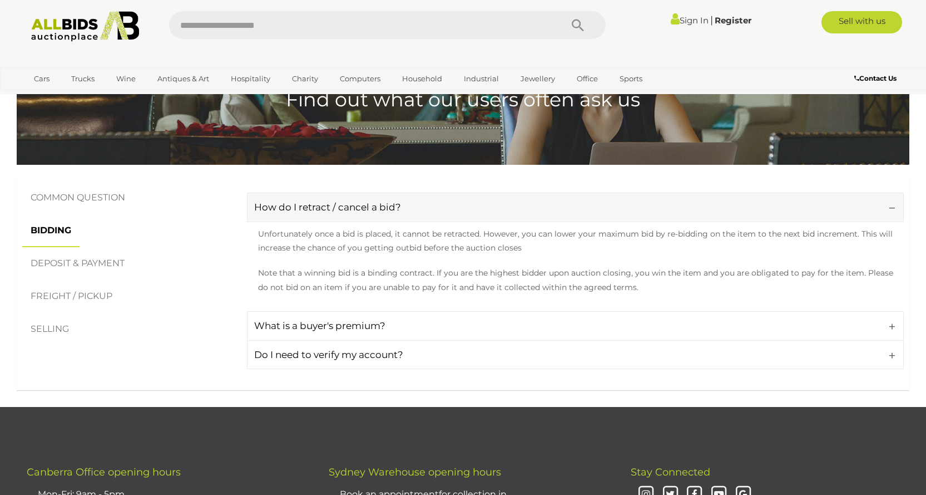
click at [296, 215] on link "How do I retract / cancel a bid?" at bounding box center [575, 206] width 657 height 29
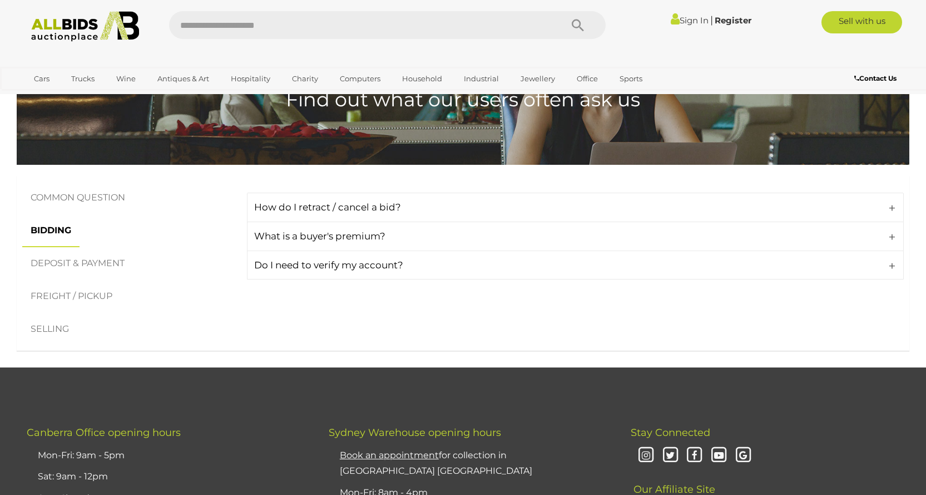
click at [74, 268] on link "DEPOSIT & PAYMENT" at bounding box center [77, 263] width 111 height 33
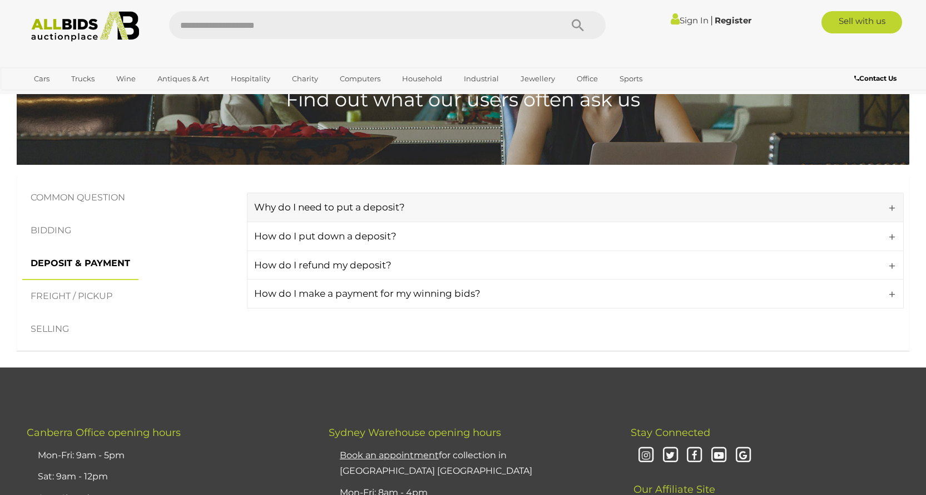
click at [343, 212] on h4 "Why do I need to put a deposit?" at bounding box center [573, 207] width 638 height 11
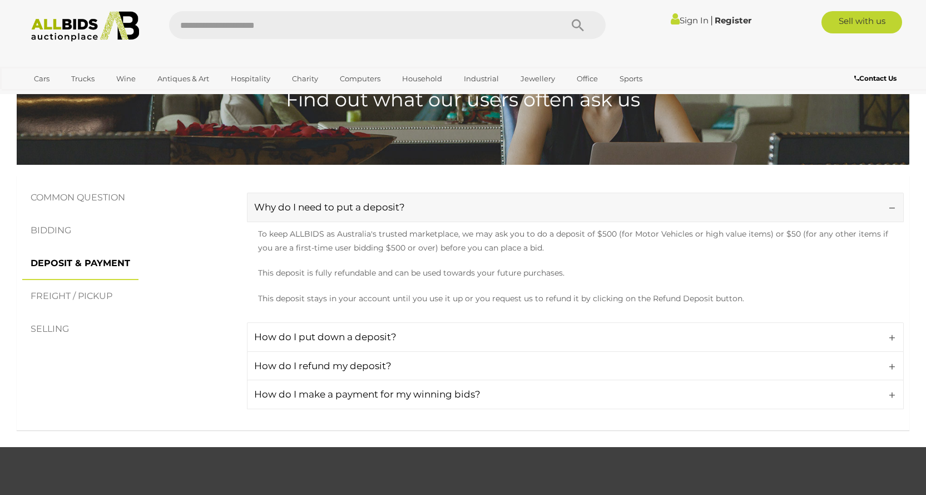
click at [343, 212] on h4 "Why do I need to put a deposit?" at bounding box center [573, 207] width 638 height 11
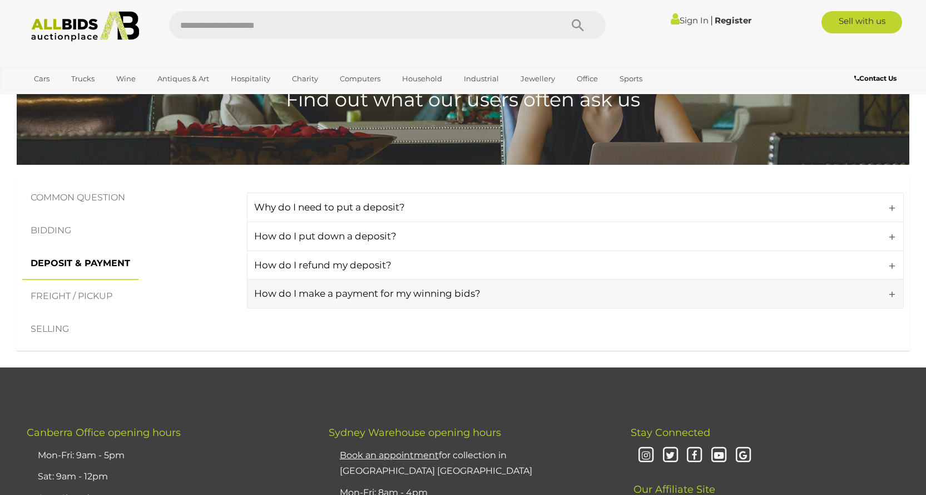
click at [362, 299] on h4 "How do I make a payment for my winning bids?" at bounding box center [573, 293] width 638 height 11
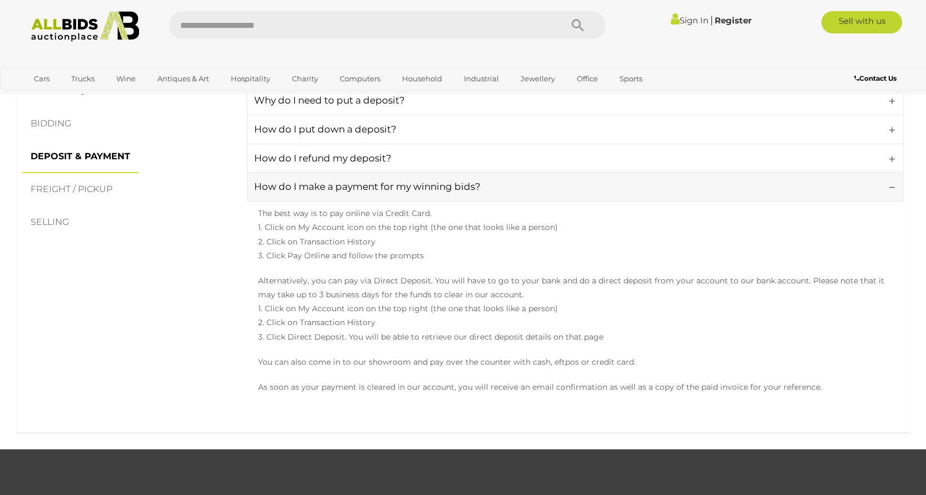
scroll to position [223, 0]
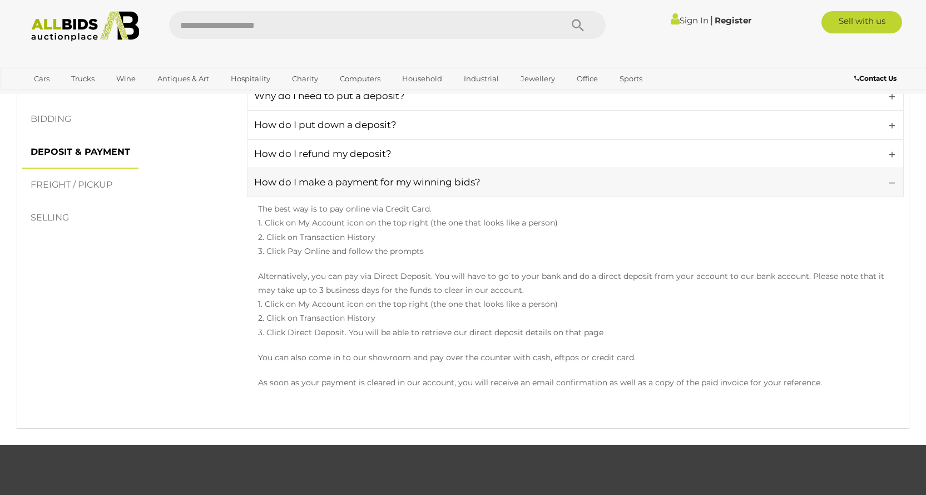
click at [352, 187] on link "How do I make a payment for my winning bids?" at bounding box center [575, 181] width 657 height 29
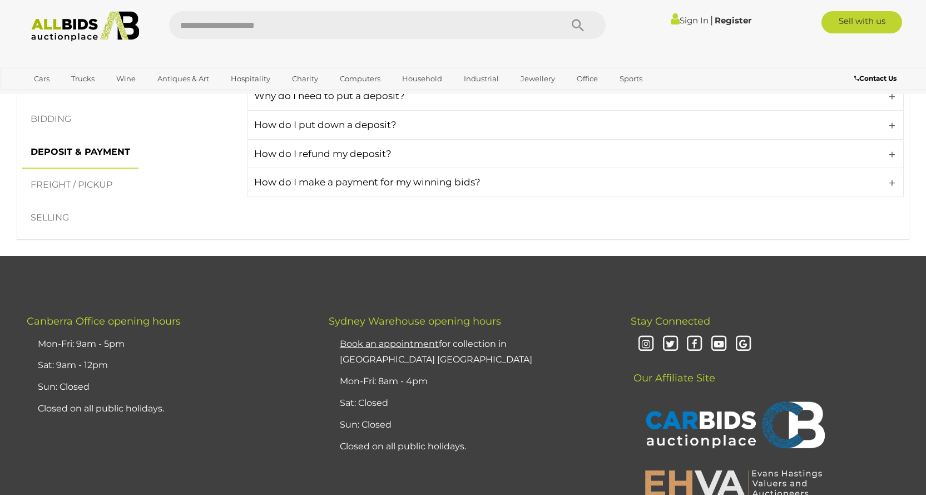
click at [59, 192] on link "FREIGHT / PICKUP" at bounding box center [71, 185] width 98 height 33
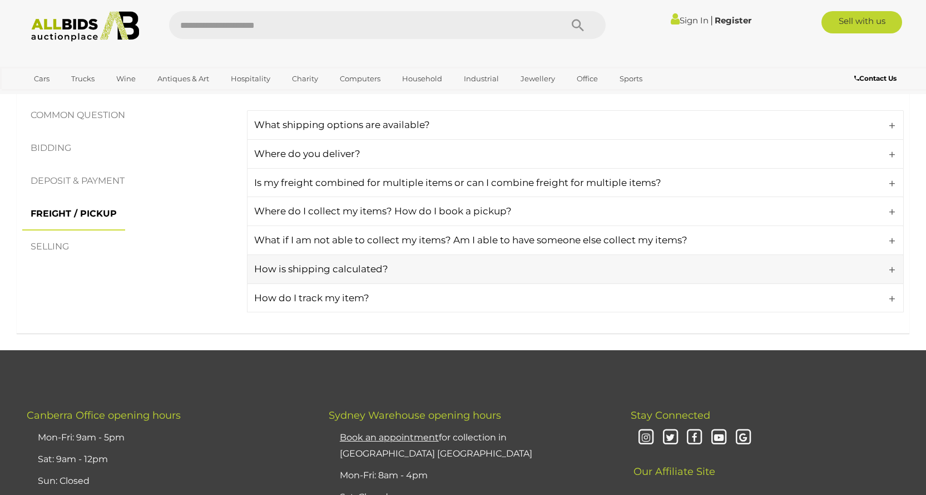
scroll to position [167, 0]
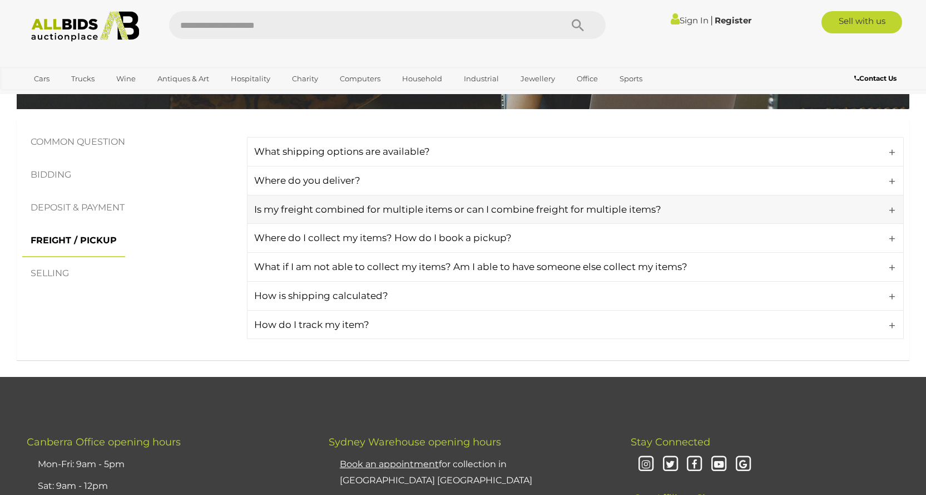
click at [377, 212] on h4 "Is my freight combined for multiple items or can I combine freight for multiple…" at bounding box center [573, 209] width 638 height 11
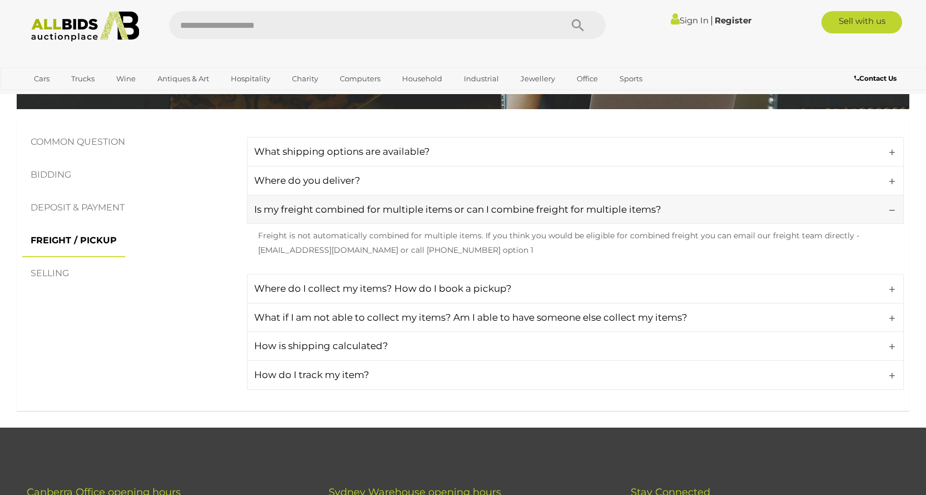
click at [377, 212] on h4 "Is my freight combined for multiple items or can I combine freight for multiple…" at bounding box center [573, 209] width 638 height 11
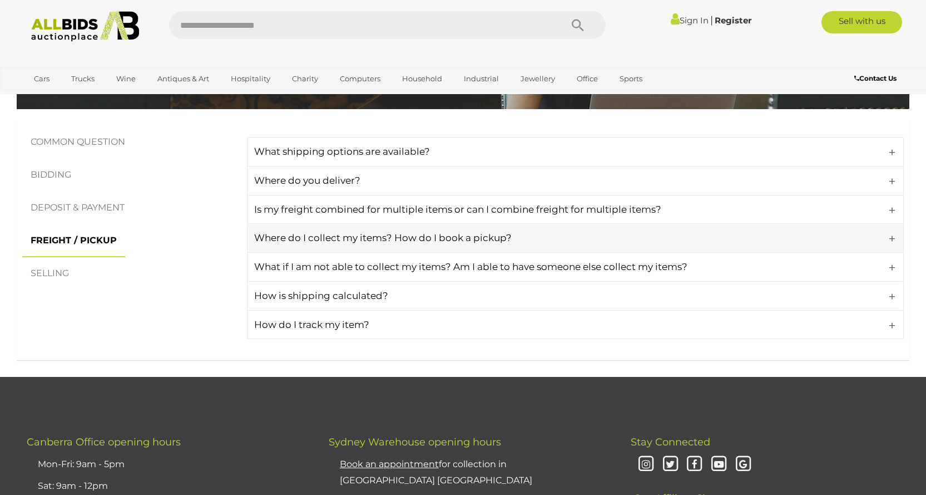
click at [380, 240] on h4 "Where do I collect my items? How do I book a pickup?" at bounding box center [573, 238] width 638 height 11
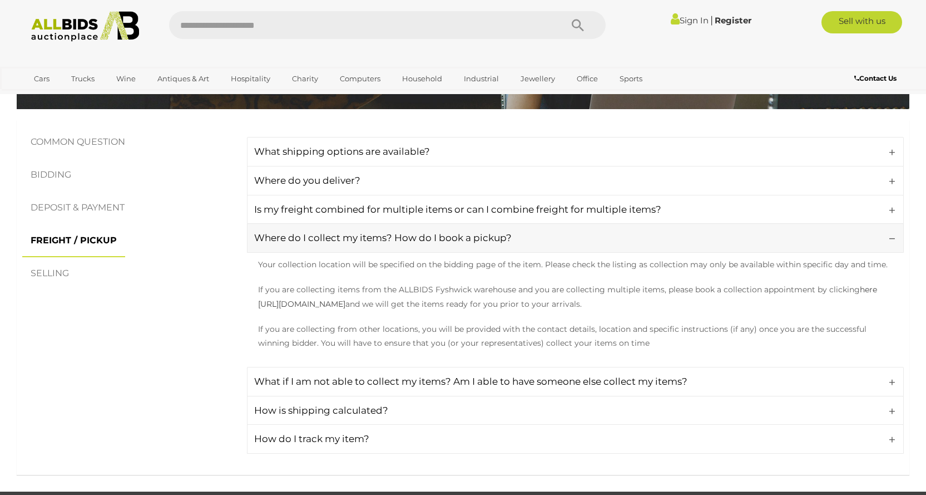
click at [380, 240] on h4 "Where do I collect my items? How do I book a pickup?" at bounding box center [573, 238] width 638 height 11
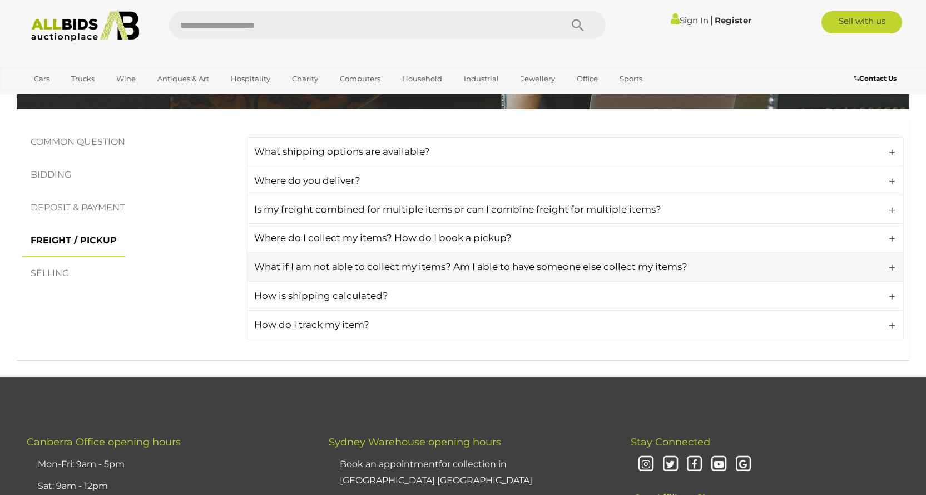
click at [380, 273] on link "What if I am not able to collect my items? Am I able to have someone else colle…" at bounding box center [575, 266] width 657 height 29
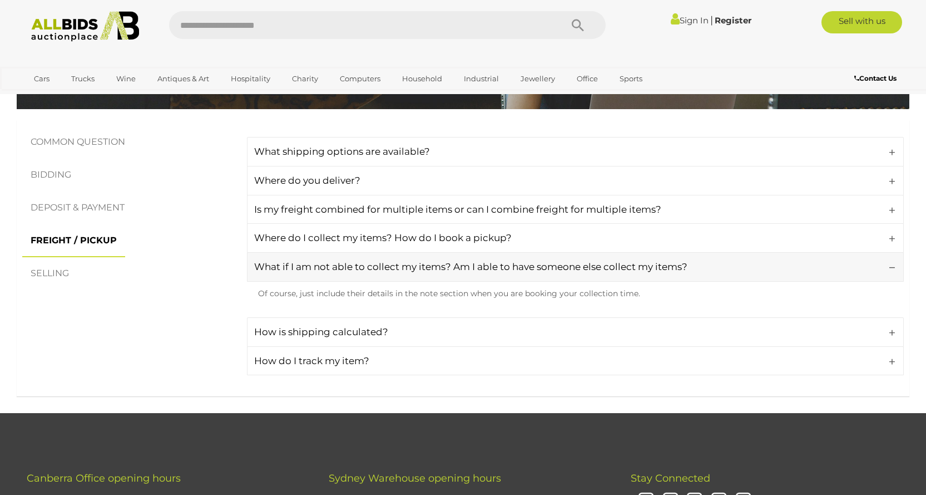
click at [380, 273] on link "What if I am not able to collect my items? Am I able to have someone else colle…" at bounding box center [575, 266] width 657 height 29
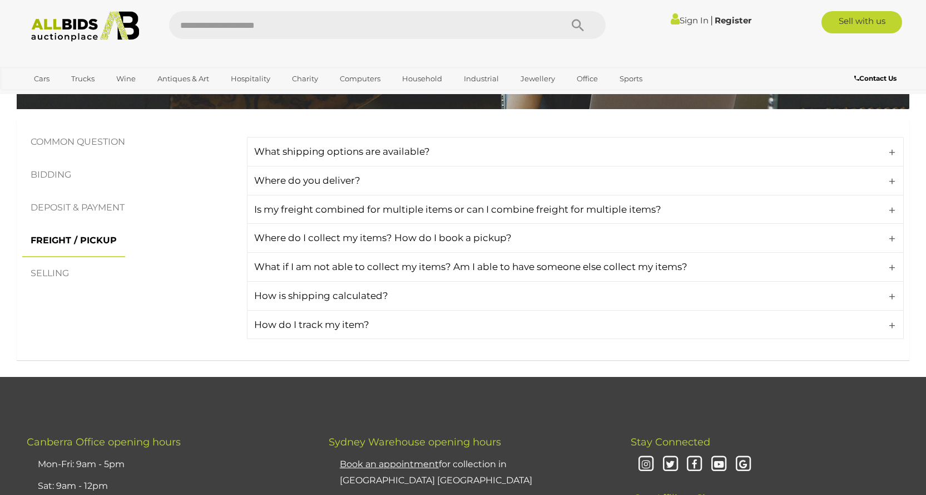
click at [52, 276] on link "SELLING" at bounding box center [49, 273] width 55 height 33
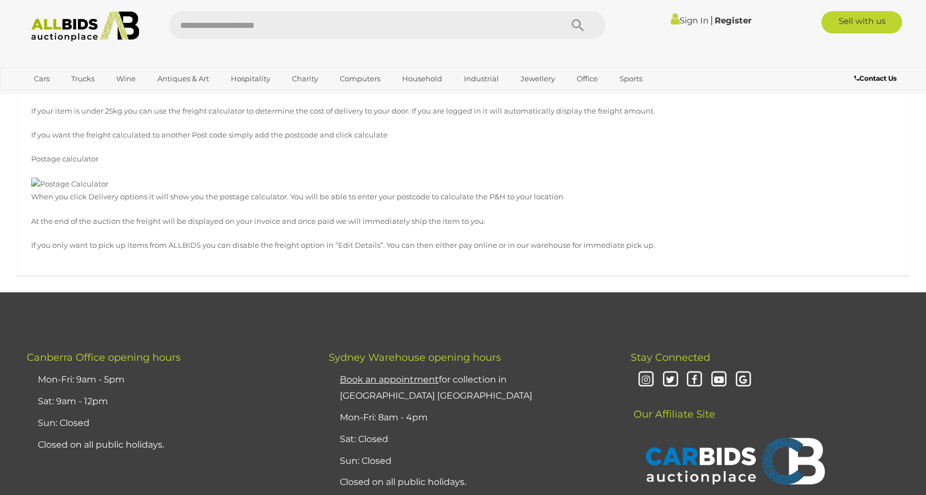
scroll to position [334, 0]
